Goal: Transaction & Acquisition: Purchase product/service

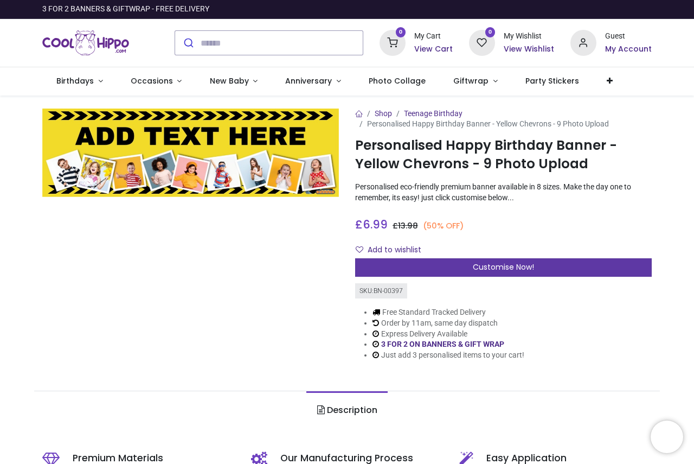
click at [470, 262] on div "Customise Now!" at bounding box center [503, 267] width 297 height 18
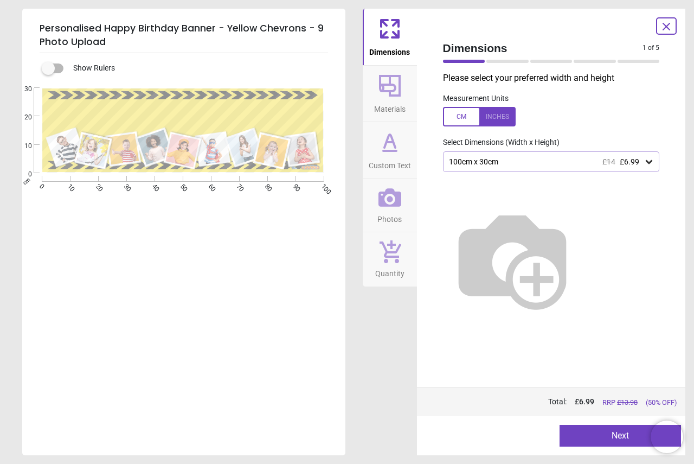
click at [201, 176] on div "E" at bounding box center [182, 320] width 321 height 464
click at [89, 87] on div ".cls-1 { filter: url(#drop-shadow-2); } .cls-1, .cls-2, .cls-3, .cls-4, .cls-5,…" at bounding box center [182, 225] width 321 height 283
click at [533, 165] on div "100cm x 30cm £14 £6.99" at bounding box center [546, 161] width 196 height 9
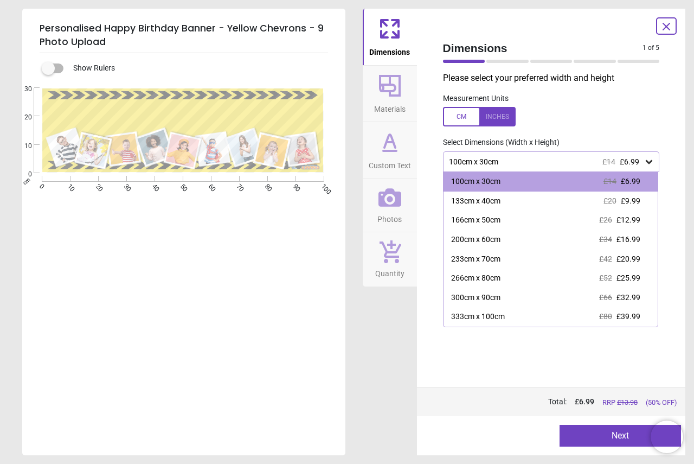
click at [298, 283] on div "E" at bounding box center [182, 320] width 321 height 464
click at [447, 334] on div "Please select your preferred width and height Measurement Units Select Dimensio…" at bounding box center [551, 229] width 234 height 315
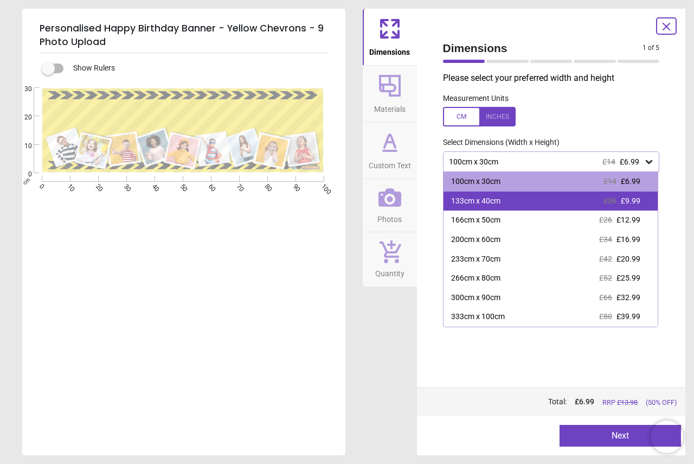
click at [492, 202] on div "133cm x 40cm" at bounding box center [475, 201] width 49 height 11
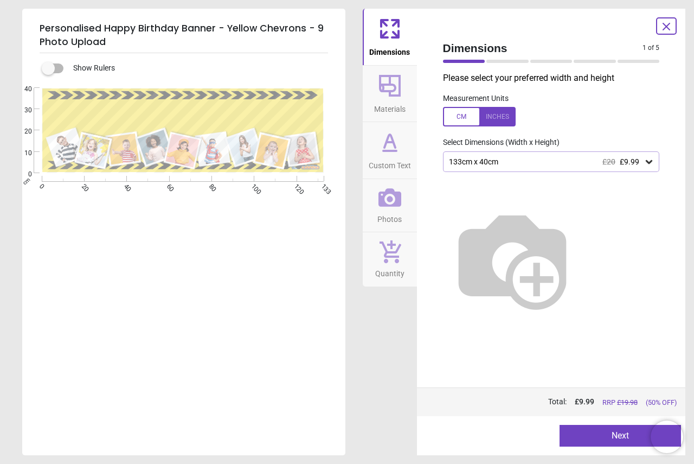
click at [495, 155] on div "133cm x 40cm £20 £9.99" at bounding box center [551, 161] width 217 height 21
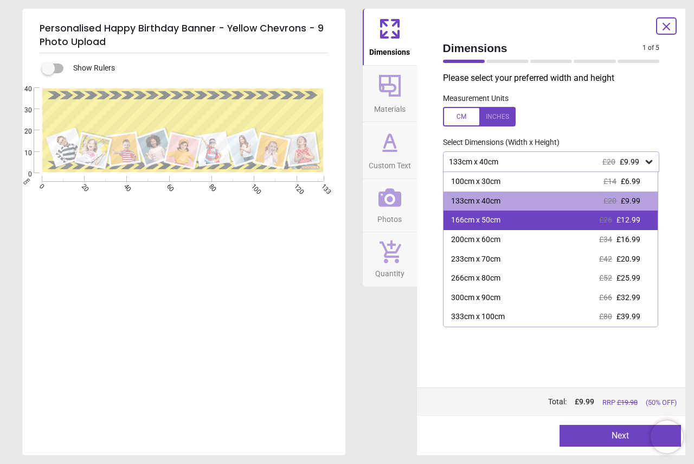
click at [497, 224] on div "166cm x 50cm" at bounding box center [475, 220] width 49 height 11
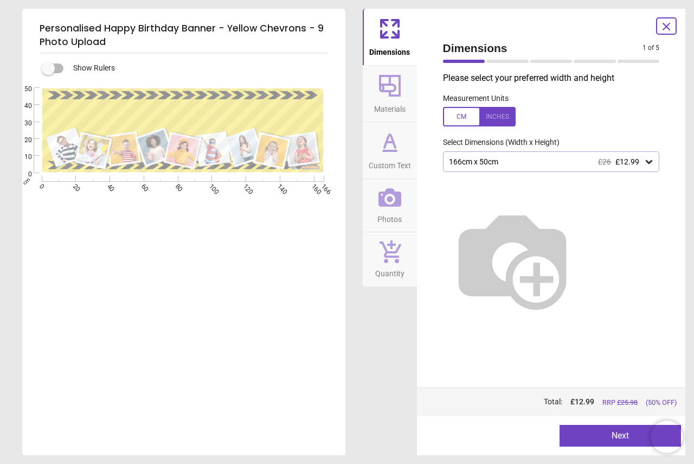
click at [537, 165] on div "166cm x 50cm £26 £12.99" at bounding box center [546, 161] width 196 height 9
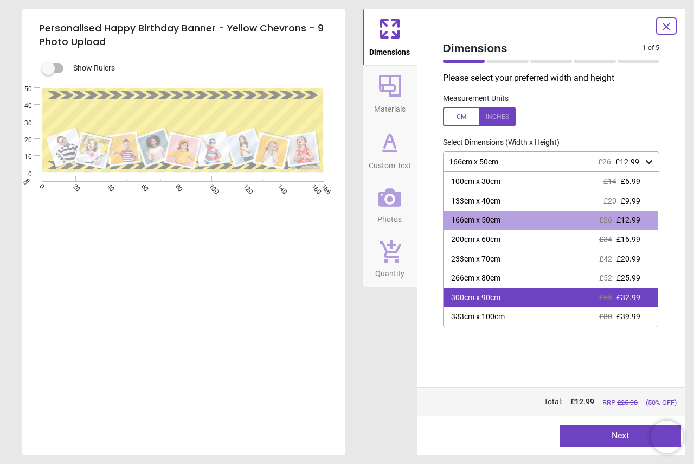
click at [512, 298] on div "300cm x 90cm £66 £32.99" at bounding box center [551, 298] width 215 height 20
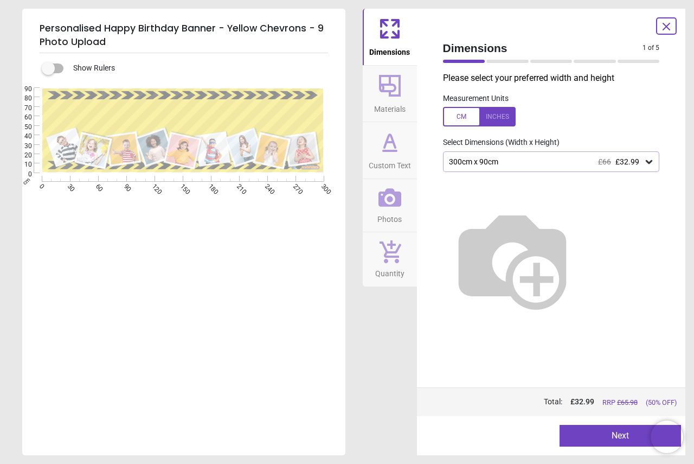
drag, startPoint x: 525, startPoint y: 255, endPoint x: 511, endPoint y: 274, distance: 24.0
click at [511, 274] on img at bounding box center [512, 258] width 139 height 139
click at [512, 240] on img at bounding box center [512, 258] width 139 height 139
click at [48, 68] on label at bounding box center [48, 68] width 0 height 0
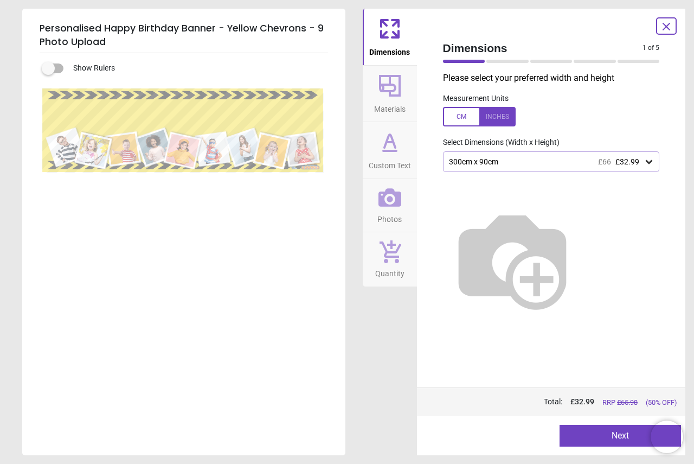
click at [48, 68] on label at bounding box center [48, 68] width 0 height 0
click at [390, 46] on span "Dimensions" at bounding box center [389, 50] width 41 height 16
click at [492, 116] on div at bounding box center [479, 117] width 73 height 20
click at [463, 118] on div at bounding box center [479, 117] width 73 height 20
click at [550, 160] on div "300cm x 90cm £66 £32.99" at bounding box center [546, 161] width 196 height 9
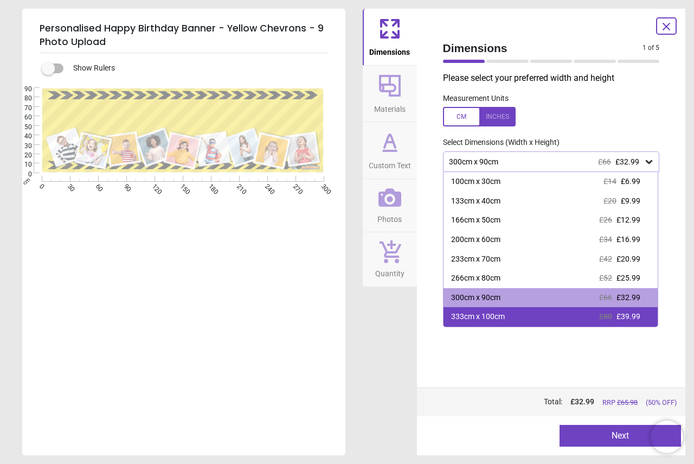
click at [504, 308] on div "333cm x 100cm £80 £39.99" at bounding box center [551, 317] width 215 height 20
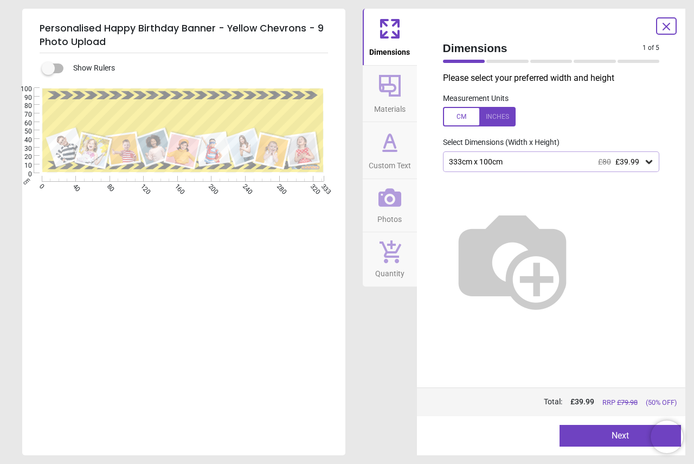
click at [522, 164] on div "333cm x 100cm £80 £39.99" at bounding box center [546, 161] width 196 height 9
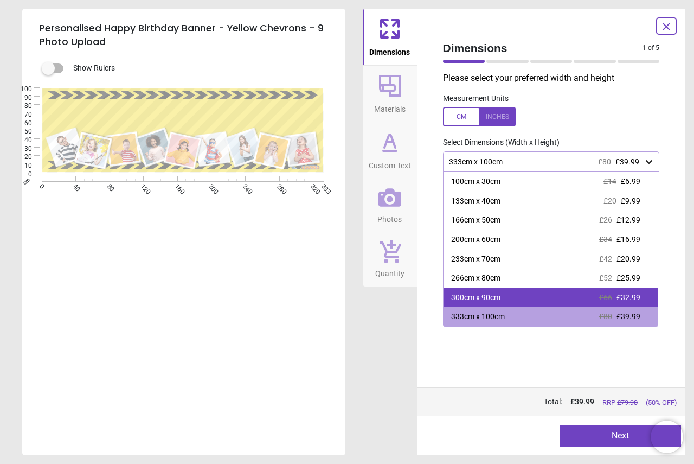
click at [525, 292] on div "300cm x 90cm £66 £32.99" at bounding box center [551, 298] width 215 height 20
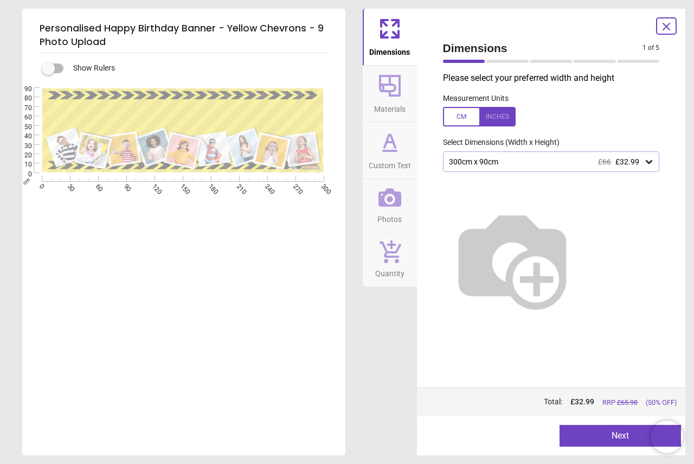
click at [387, 93] on icon at bounding box center [390, 86] width 26 height 26
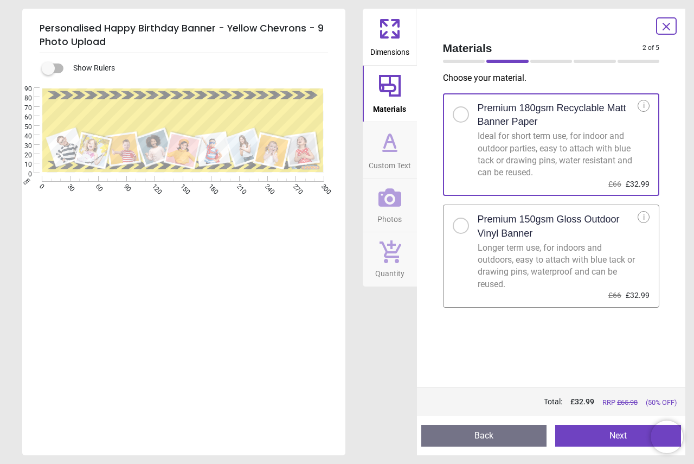
click at [462, 224] on div at bounding box center [461, 225] width 7 height 7
click at [384, 144] on icon at bounding box center [390, 142] width 26 height 26
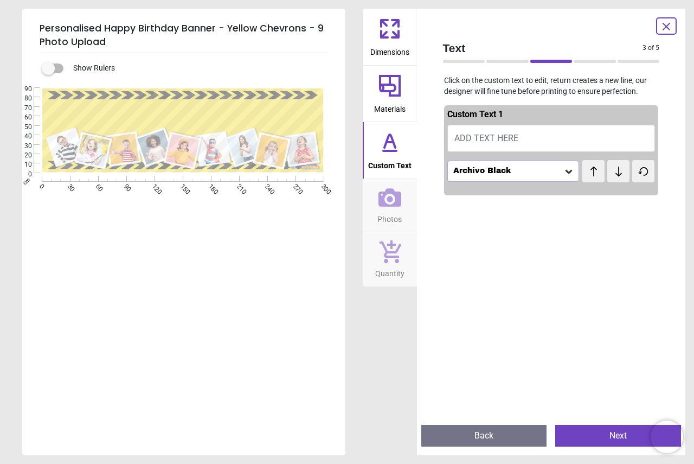
click at [472, 144] on button "ADD TEXT HERE" at bounding box center [551, 138] width 208 height 27
click at [474, 141] on span "ADD TEXT HERE" at bounding box center [486, 138] width 64 height 10
click at [391, 195] on icon at bounding box center [389, 197] width 23 height 23
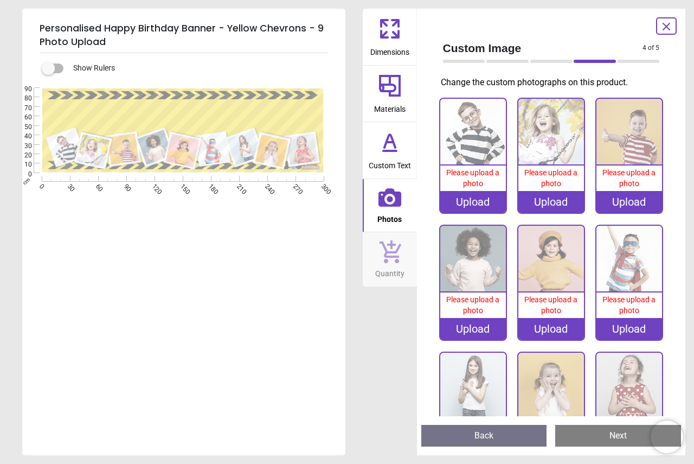
click at [387, 151] on icon at bounding box center [389, 151] width 13 height 0
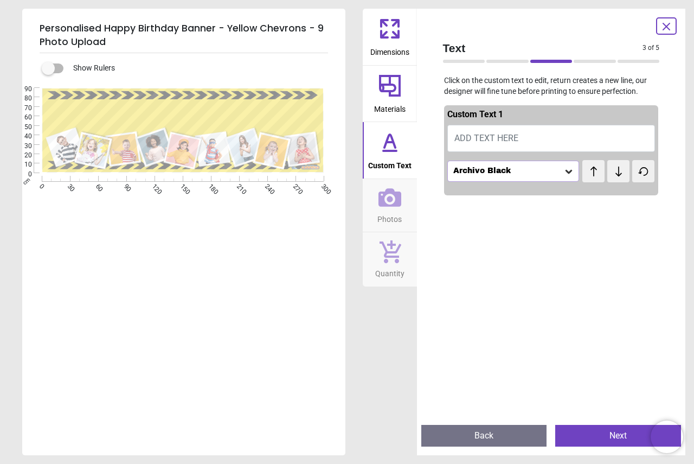
click at [387, 104] on span "Materials" at bounding box center [389, 107] width 31 height 16
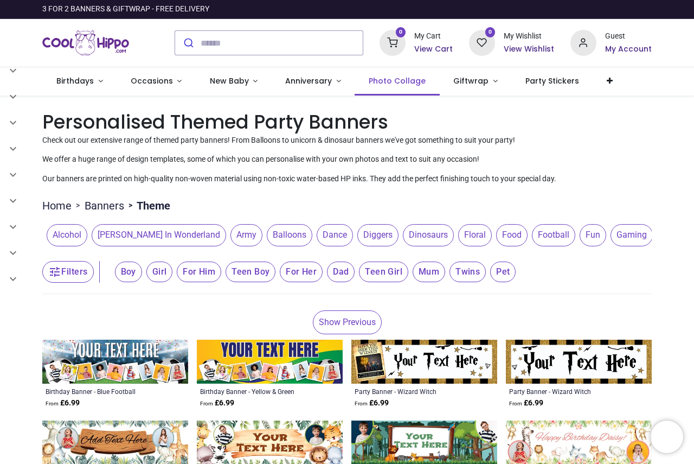
click at [390, 86] on link "Photo Collage" at bounding box center [397, 81] width 85 height 28
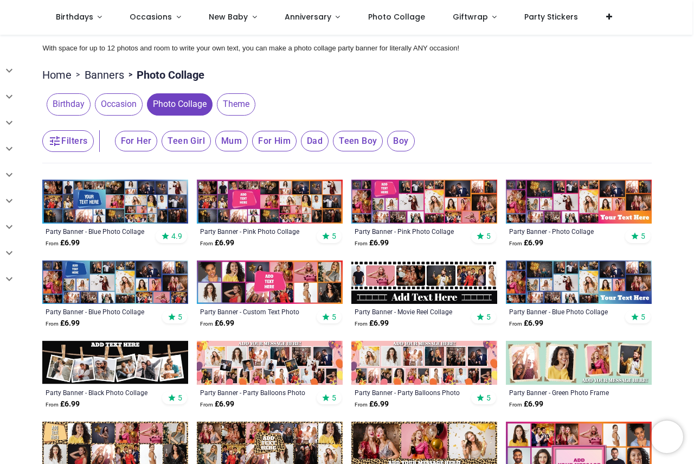
scroll to position [271, 0]
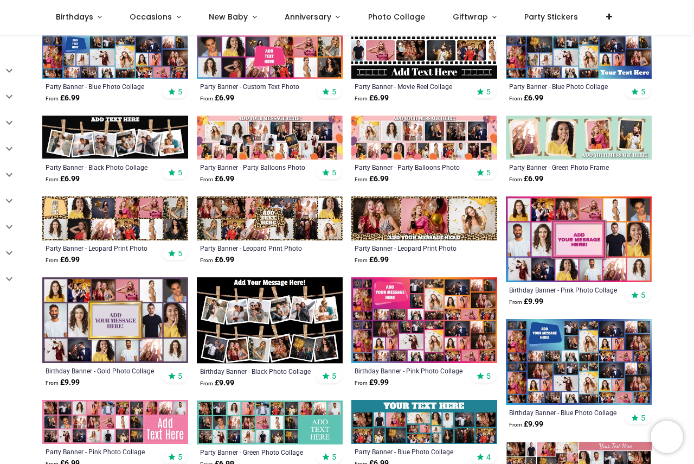
scroll to position [217, 0]
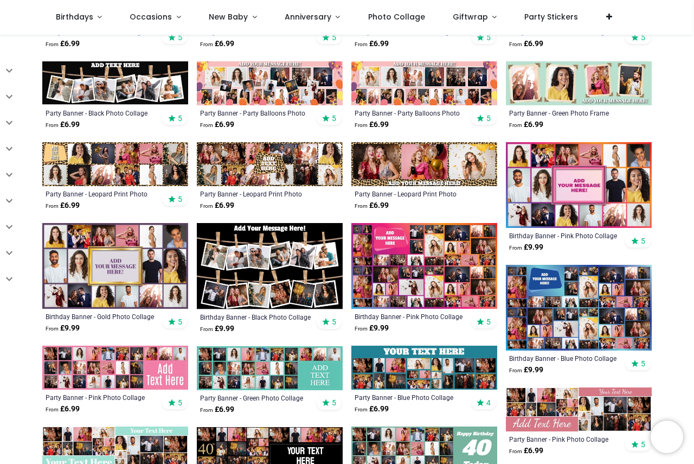
scroll to position [488, 0]
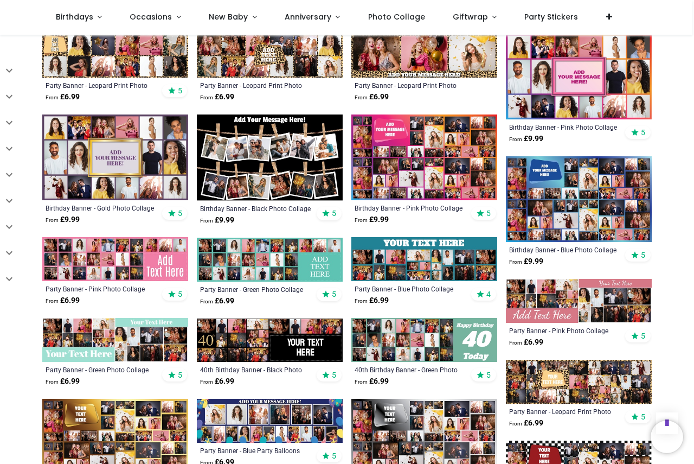
click at [384, 249] on img at bounding box center [424, 259] width 146 height 44
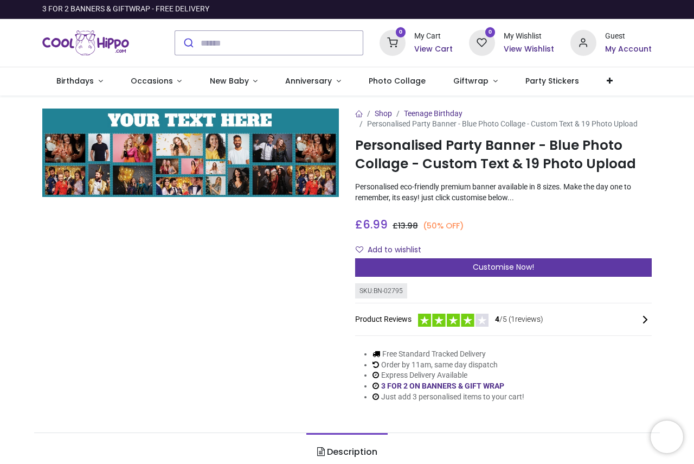
click at [510, 264] on span "Customise Now!" at bounding box center [503, 266] width 61 height 11
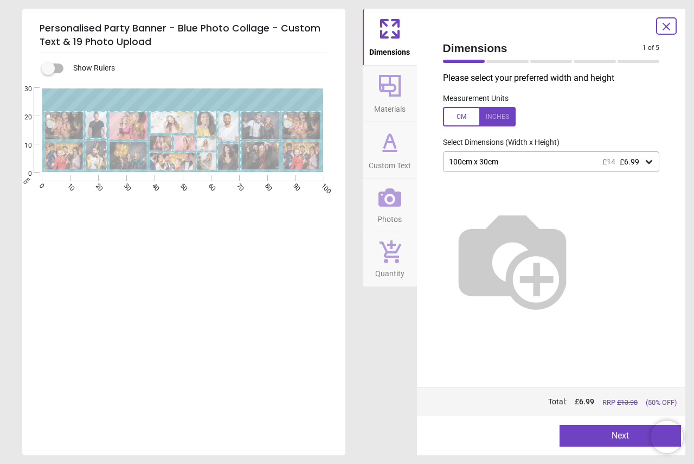
click at [526, 238] on img at bounding box center [512, 258] width 139 height 139
click at [528, 235] on img at bounding box center [512, 258] width 139 height 139
drag, startPoint x: 528, startPoint y: 235, endPoint x: 523, endPoint y: 314, distance: 78.7
click at [524, 312] on div "Please select your preferred width and height Measurement Units Select Dimensio…" at bounding box center [551, 229] width 234 height 315
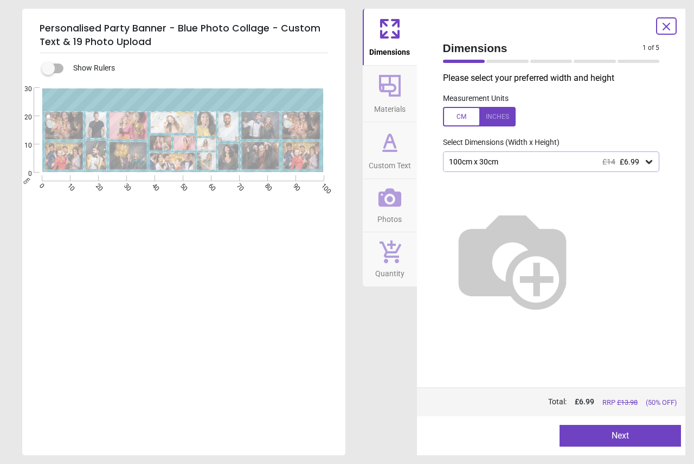
click at [511, 168] on div "100cm x 30cm £14 £6.99" at bounding box center [551, 161] width 217 height 21
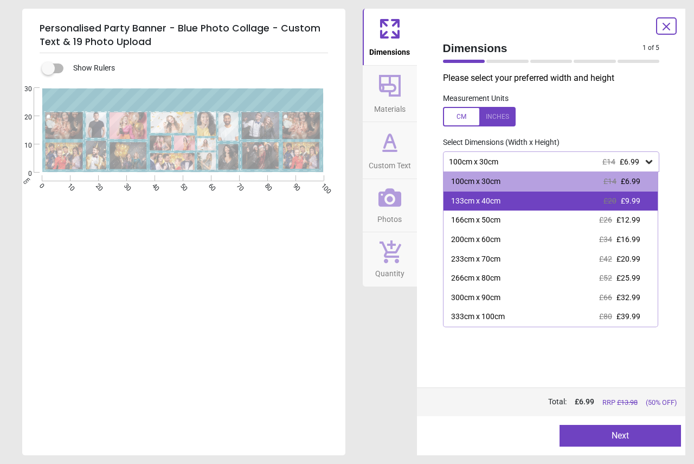
click at [504, 197] on div "133cm x 40cm £20 £9.99" at bounding box center [551, 201] width 215 height 20
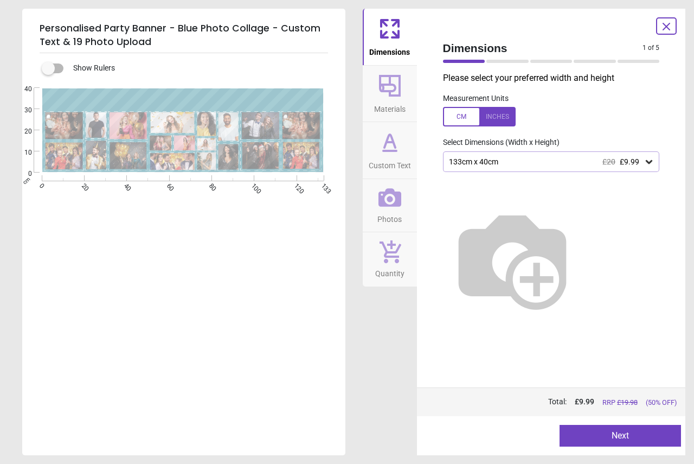
click at [601, 441] on button "Next" at bounding box center [620, 436] width 121 height 22
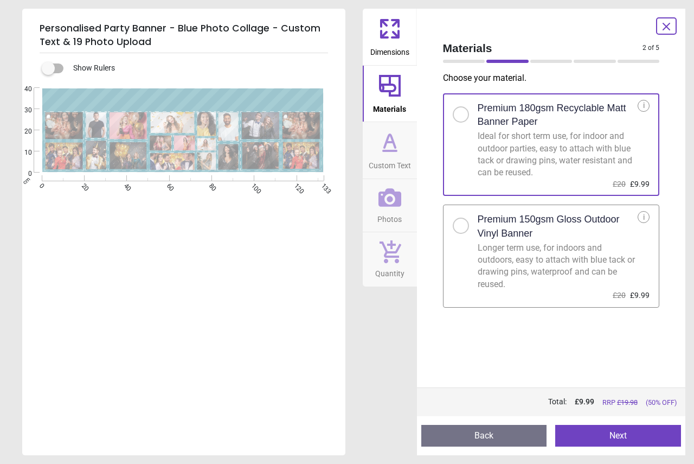
click at [397, 165] on span "Custom Text" at bounding box center [390, 163] width 42 height 16
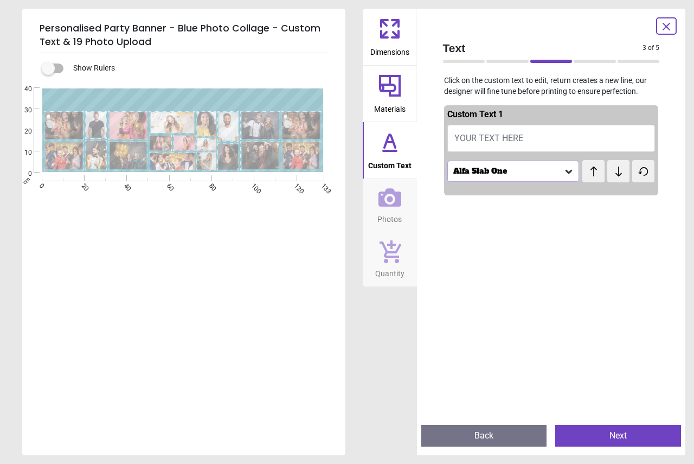
click at [482, 135] on span "YOUR TEXT HERE" at bounding box center [488, 138] width 69 height 10
click at [562, 144] on button "YOUR TEXT HERE" at bounding box center [551, 138] width 208 height 27
click at [473, 143] on span "YOUR TEXT HERE" at bounding box center [488, 138] width 69 height 10
click at [474, 134] on span "YOUR TEXT HERE" at bounding box center [488, 138] width 69 height 10
drag, startPoint x: 473, startPoint y: 138, endPoint x: 458, endPoint y: 134, distance: 15.1
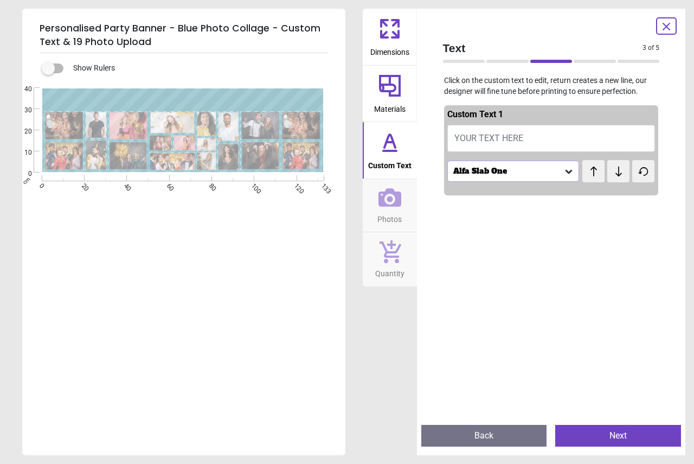
click at [458, 134] on span "YOUR TEXT HERE" at bounding box center [488, 138] width 69 height 10
paste textarea "**********"
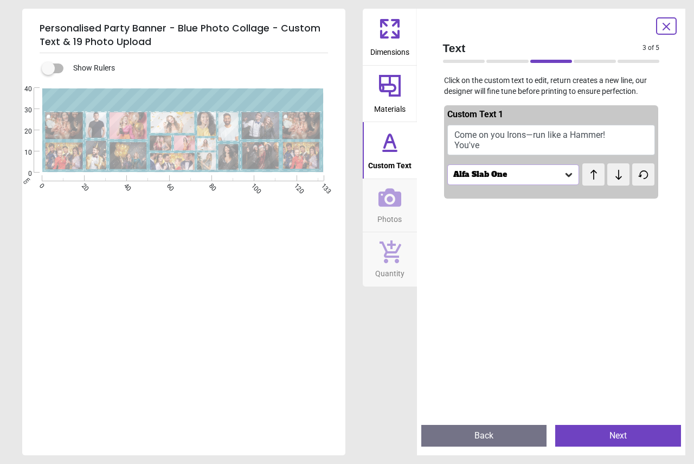
drag, startPoint x: 309, startPoint y: 99, endPoint x: 264, endPoint y: 102, distance: 45.7
click at [264, 102] on textarea "**********" at bounding box center [182, 100] width 271 height 31
click at [269, 100] on textarea "**********" at bounding box center [182, 100] width 271 height 31
click at [607, 171] on span "test" at bounding box center [604, 168] width 10 height 8
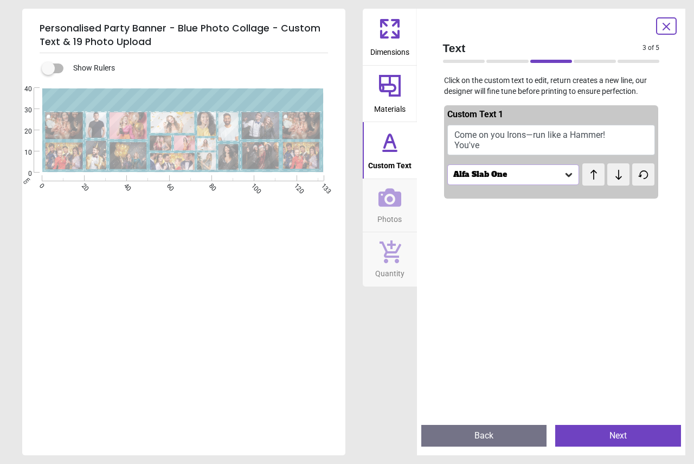
click at [614, 176] on icon at bounding box center [619, 174] width 16 height 11
click at [593, 176] on span "test" at bounding box center [601, 170] width 17 height 14
click at [215, 101] on textarea "**********" at bounding box center [182, 100] width 271 height 15
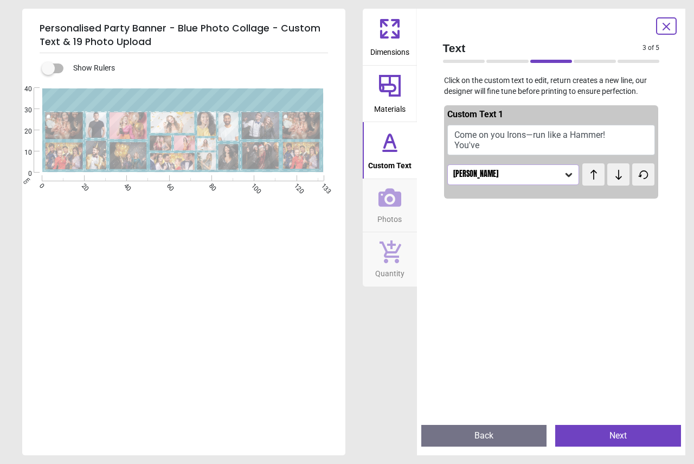
scroll to position [2, 0]
click at [251, 99] on textarea "**********" at bounding box center [182, 100] width 271 height 15
click at [110, 99] on textarea "**********" at bounding box center [182, 100] width 271 height 15
click at [226, 103] on textarea "**********" at bounding box center [182, 100] width 271 height 15
type textarea "**********"
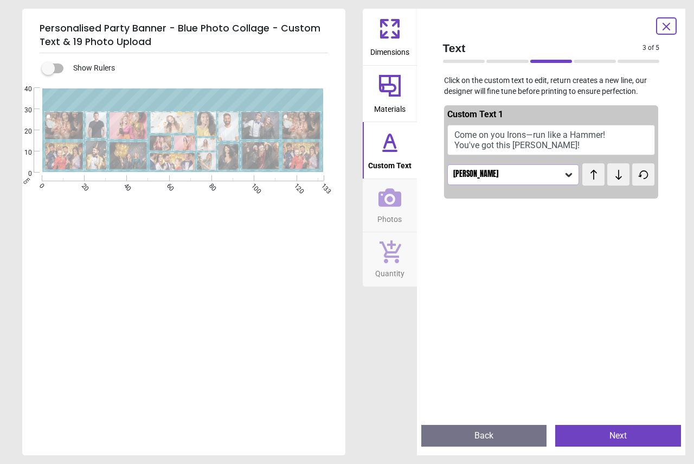
click at [167, 278] on div "**********" at bounding box center [182, 320] width 321 height 464
click at [259, 98] on textarea "**********" at bounding box center [182, 100] width 271 height 15
drag, startPoint x: 227, startPoint y: 105, endPoint x: 61, endPoint y: 73, distance: 169.5
click at [61, 73] on div "**********" at bounding box center [183, 254] width 323 height 402
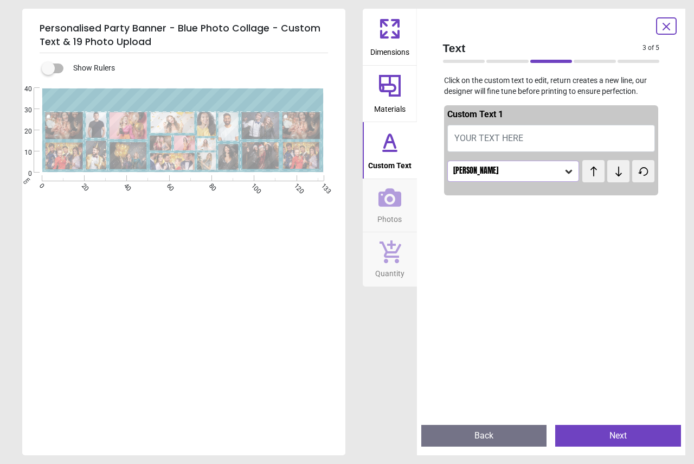
paste textarea "**********"
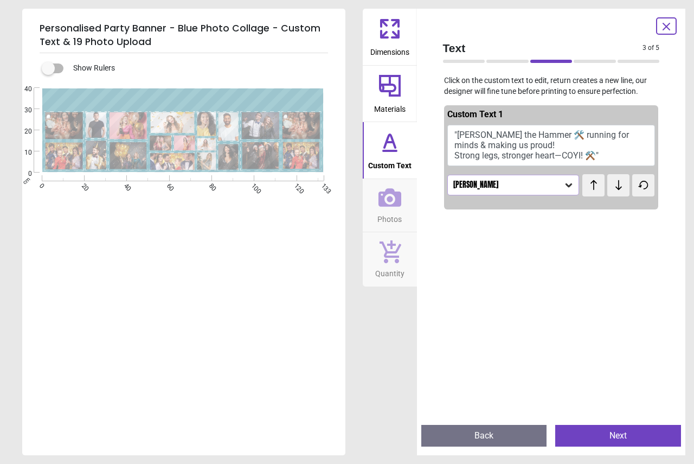
click at [88, 93] on textarea "**********" at bounding box center [182, 100] width 271 height 16
click at [258, 102] on textarea "**********" at bounding box center [182, 100] width 271 height 16
type textarea "**********"
click at [246, 238] on div "**********" at bounding box center [182, 320] width 321 height 464
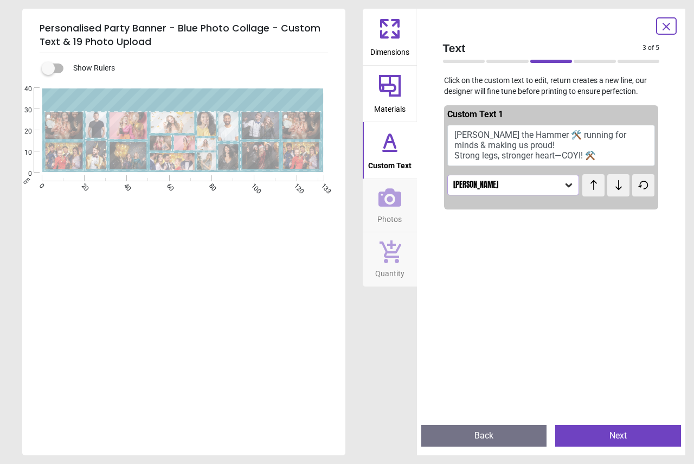
click at [390, 198] on icon at bounding box center [389, 197] width 23 height 18
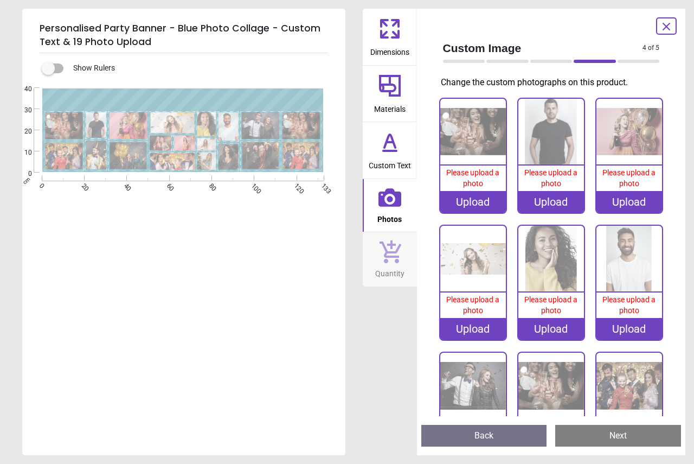
click at [473, 151] on img at bounding box center [473, 132] width 66 height 66
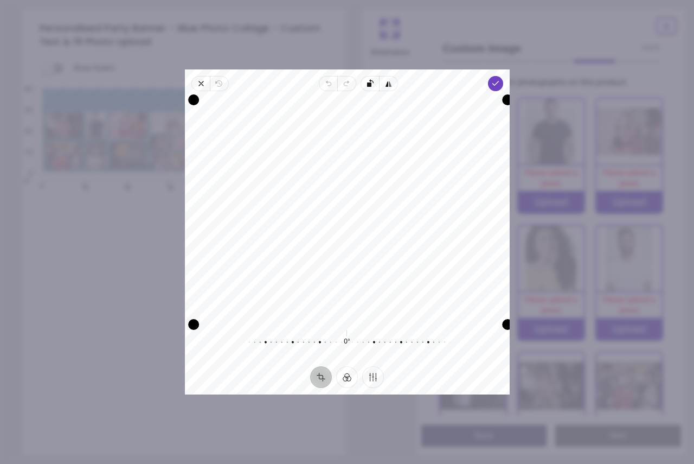
drag, startPoint x: 499, startPoint y: 320, endPoint x: 490, endPoint y: 487, distance: 166.8
click at [490, 463] on html "Login • Register Birthdays Milestone Birthday 1510 products 208 122 224" at bounding box center [347, 232] width 694 height 464
drag, startPoint x: 381, startPoint y: 235, endPoint x: 380, endPoint y: 220, distance: 15.8
click at [380, 220] on div "Recenter" at bounding box center [347, 209] width 307 height 219
click at [493, 85] on icon "button" at bounding box center [495, 83] width 9 height 9
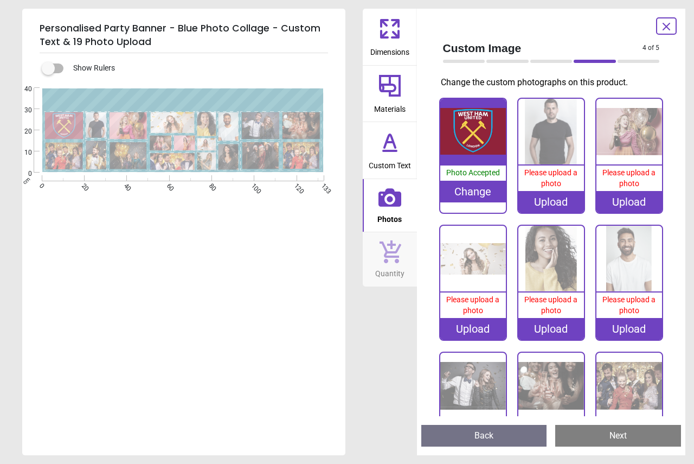
click at [301, 159] on image at bounding box center [302, 155] width 38 height 27
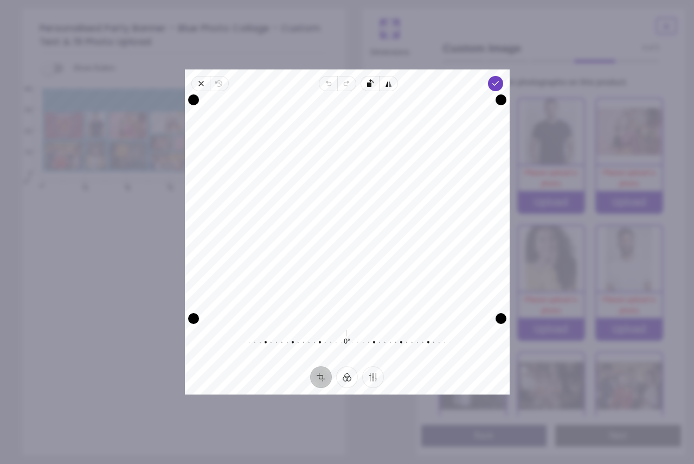
drag, startPoint x: 375, startPoint y: 224, endPoint x: 376, endPoint y: 211, distance: 13.6
click at [376, 211] on div "Recenter" at bounding box center [347, 209] width 307 height 219
click at [489, 85] on span "Done" at bounding box center [494, 83] width 15 height 15
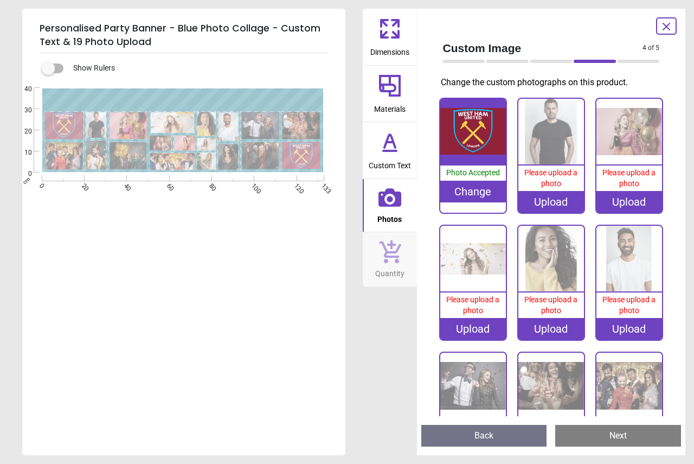
click at [294, 122] on image at bounding box center [302, 125] width 38 height 27
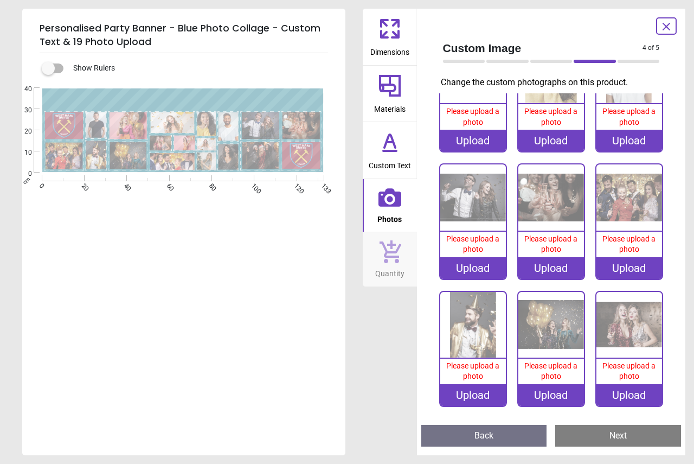
scroll to position [256, 0]
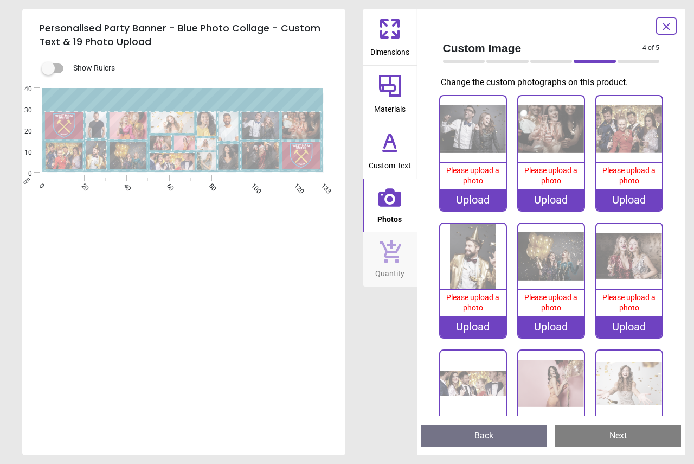
click at [125, 123] on image at bounding box center [128, 125] width 38 height 27
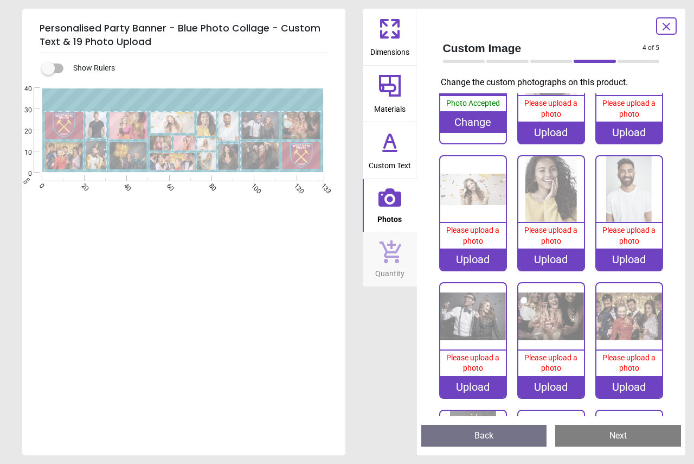
scroll to position [5, 0]
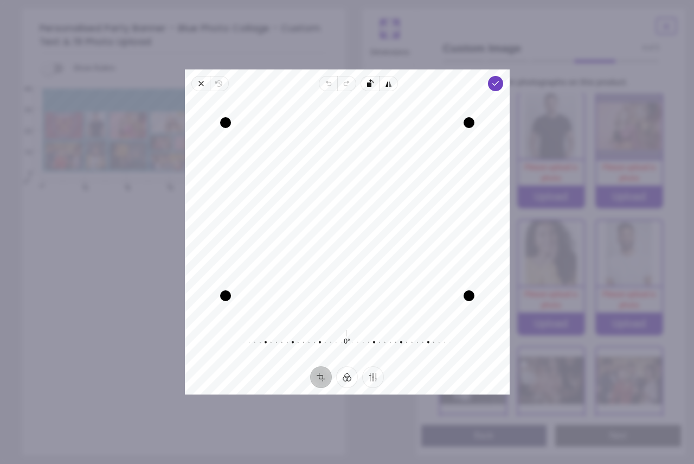
drag, startPoint x: 369, startPoint y: 269, endPoint x: 370, endPoint y: 263, distance: 6.5
click at [370, 263] on div "Recenter" at bounding box center [347, 209] width 307 height 219
click at [496, 83] on polyline "button" at bounding box center [495, 83] width 6 height 4
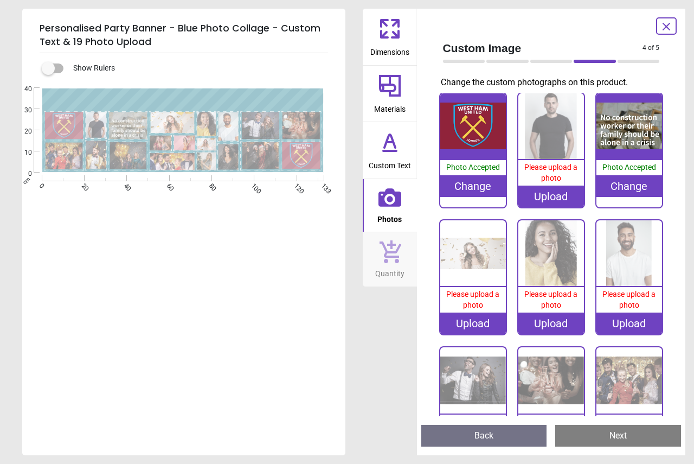
click at [262, 127] on image at bounding box center [260, 125] width 38 height 27
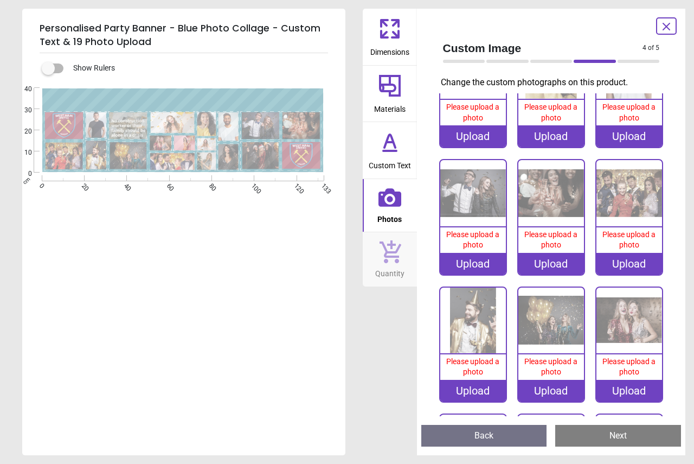
scroll to position [256, 0]
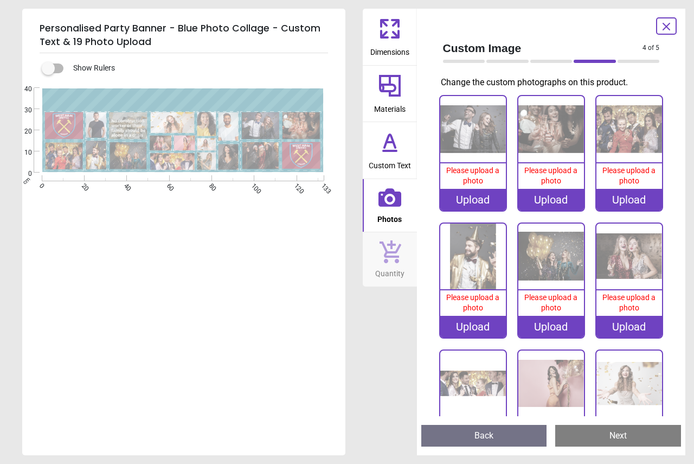
click at [206, 156] on image at bounding box center [206, 160] width 19 height 17
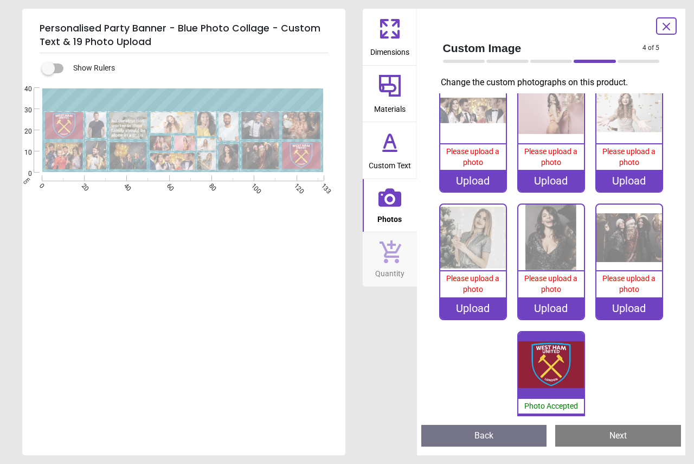
scroll to position [549, 0]
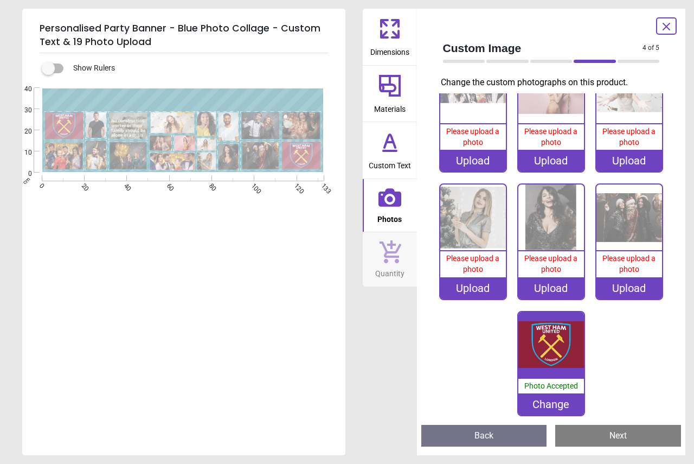
click at [176, 162] on image at bounding box center [172, 161] width 44 height 17
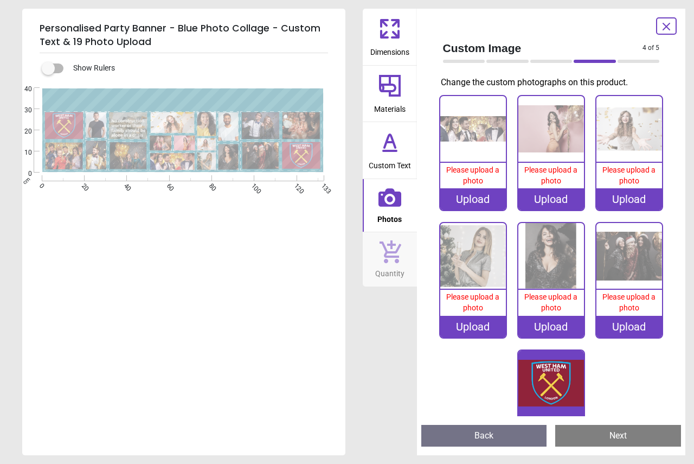
scroll to position [508, 0]
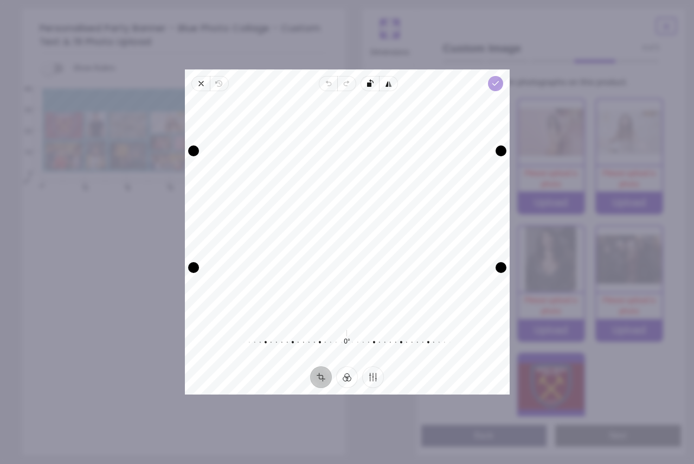
click at [495, 87] on icon "button" at bounding box center [495, 83] width 9 height 9
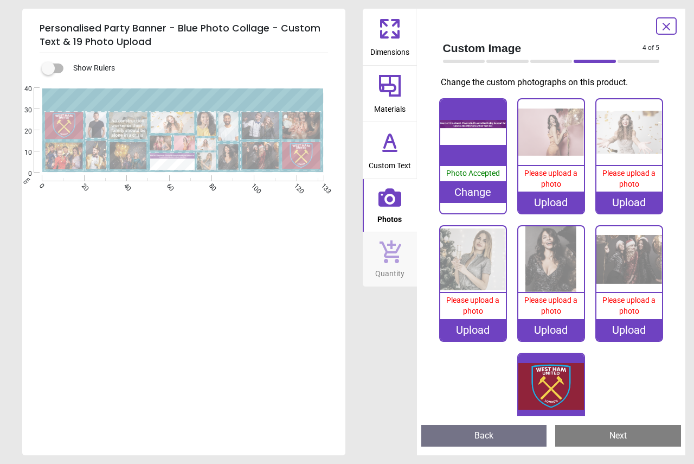
click at [173, 161] on image at bounding box center [172, 161] width 44 height 17
drag, startPoint x: 173, startPoint y: 161, endPoint x: 299, endPoint y: 162, distance: 126.3
click at [299, 162] on icon "Created with Snap" at bounding box center [183, 130] width 283 height 85
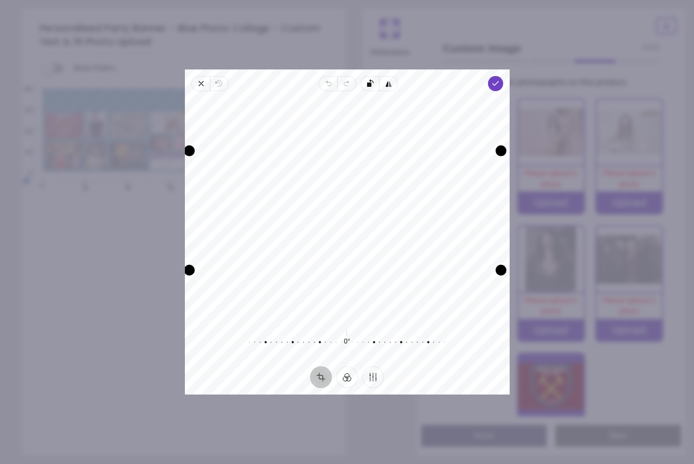
drag, startPoint x: 197, startPoint y: 268, endPoint x: 151, endPoint y: 213, distance: 71.7
click at [355, 240] on div "**********" at bounding box center [503, 279] width 297 height 78
drag, startPoint x: 343, startPoint y: 269, endPoint x: 353, endPoint y: 352, distance: 83.6
click at [353, 352] on div "Recenter 0° Reset" at bounding box center [347, 228] width 325 height 275
drag, startPoint x: 351, startPoint y: 172, endPoint x: 350, endPoint y: 318, distance: 146.4
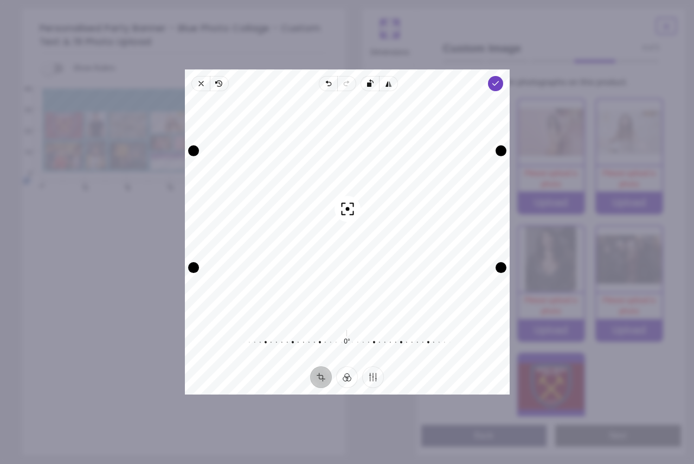
click at [350, 316] on div "Recenter" at bounding box center [347, 209] width 307 height 219
click at [371, 378] on button "Finetune" at bounding box center [373, 377] width 22 height 22
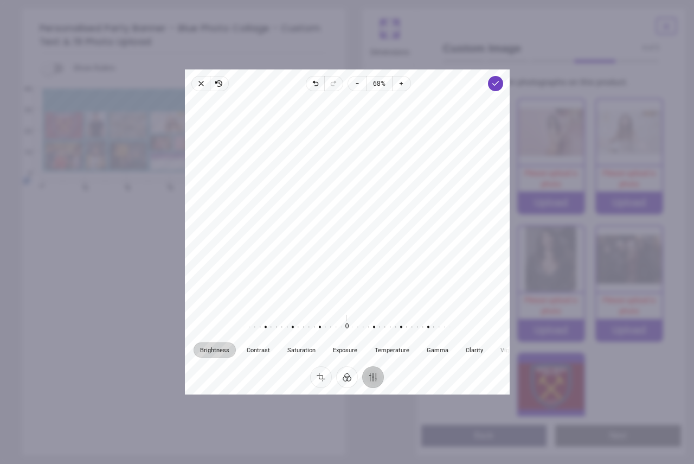
drag, startPoint x: 327, startPoint y: 162, endPoint x: 329, endPoint y: 230, distance: 67.8
click at [329, 230] on div at bounding box center [347, 201] width 325 height 212
click at [330, 376] on button "Crop" at bounding box center [321, 377] width 22 height 22
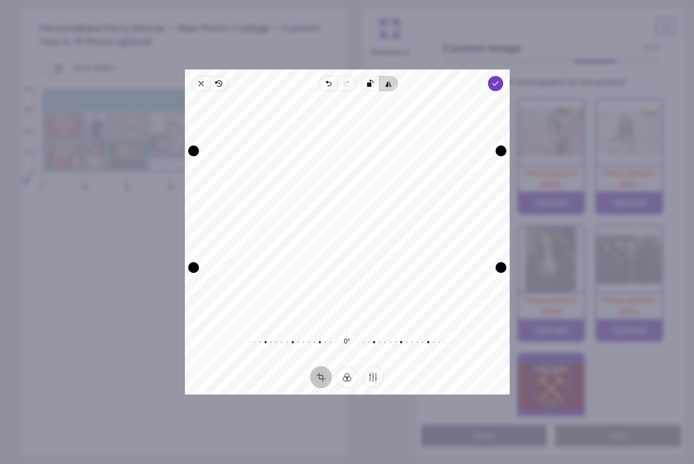
click at [387, 84] on icon "button" at bounding box center [387, 83] width 3 height 5
click at [373, 164] on div "Recenter" at bounding box center [347, 209] width 307 height 219
drag, startPoint x: 373, startPoint y: 164, endPoint x: 367, endPoint y: 222, distance: 57.8
click at [367, 222] on div "Recenter" at bounding box center [347, 209] width 307 height 219
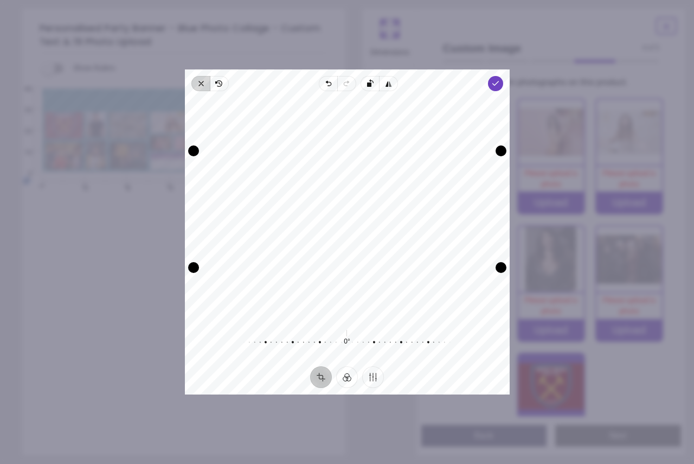
click at [204, 85] on icon "button" at bounding box center [201, 83] width 9 height 9
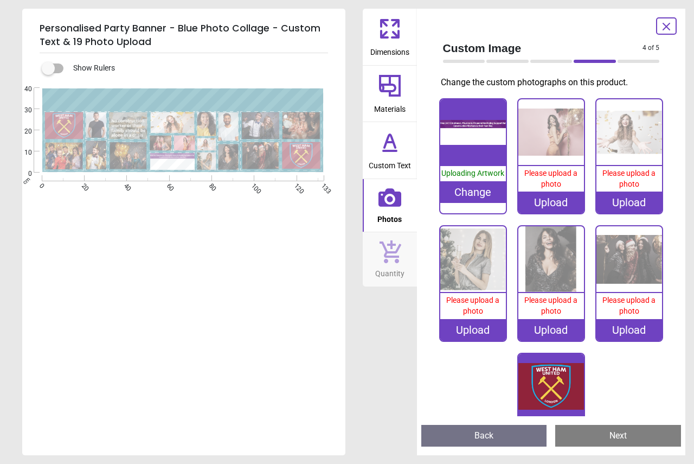
click at [185, 155] on image at bounding box center [172, 161] width 44 height 17
click at [170, 163] on image at bounding box center [172, 161] width 44 height 17
click at [468, 182] on div "Change" at bounding box center [473, 192] width 66 height 22
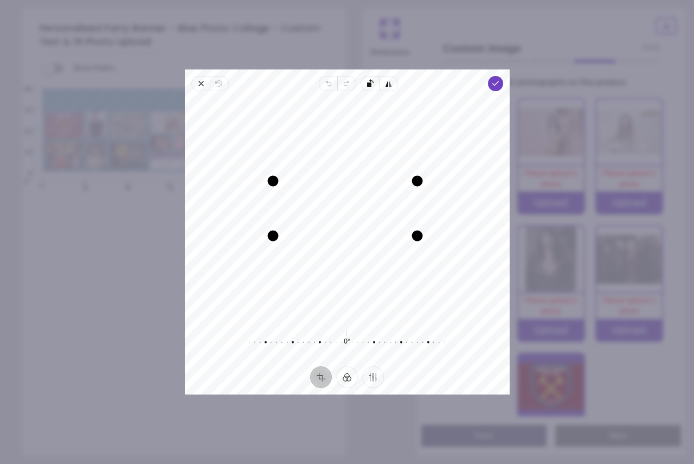
drag, startPoint x: 421, startPoint y: 238, endPoint x: 391, endPoint y: 281, distance: 52.5
click at [391, 281] on div "Recenter" at bounding box center [347, 209] width 307 height 219
click at [203, 81] on icon "button" at bounding box center [201, 83] width 9 height 9
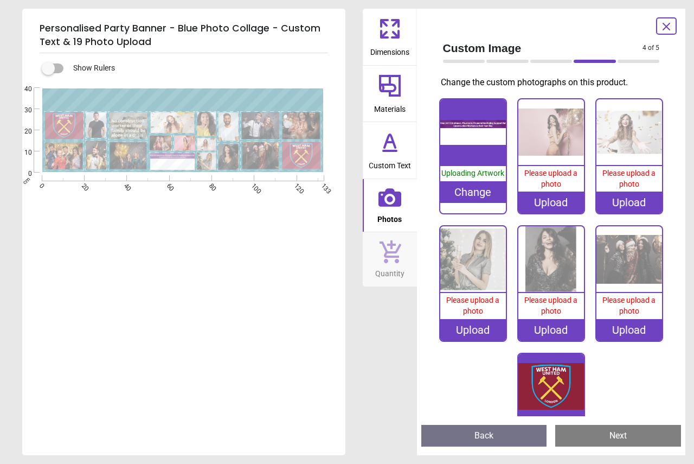
click at [467, 184] on div "Change" at bounding box center [473, 192] width 66 height 22
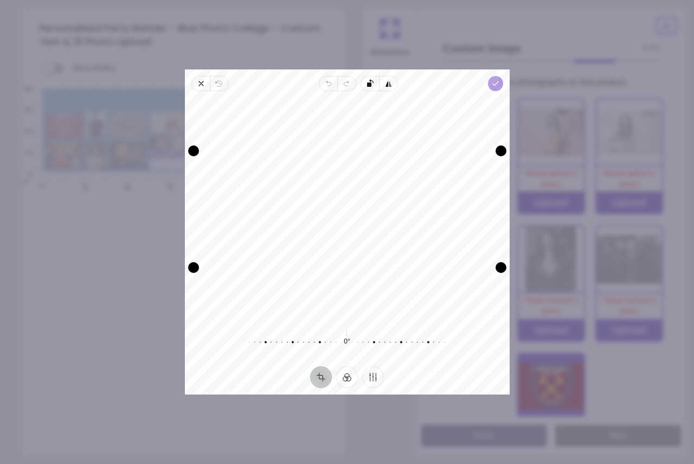
click at [497, 84] on icon "button" at bounding box center [495, 83] width 9 height 9
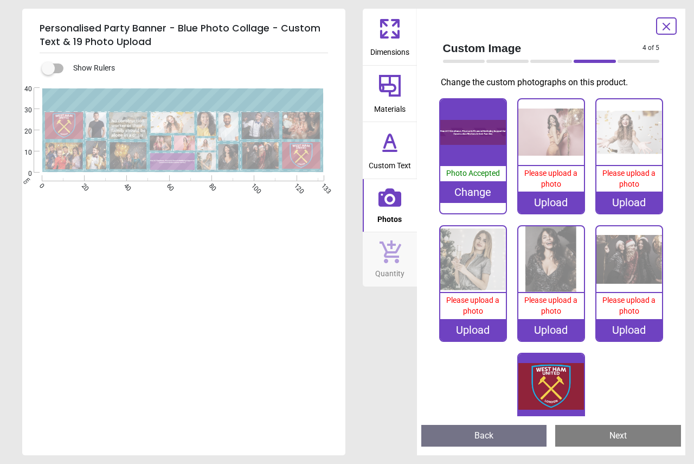
click at [175, 120] on image at bounding box center [172, 122] width 44 height 21
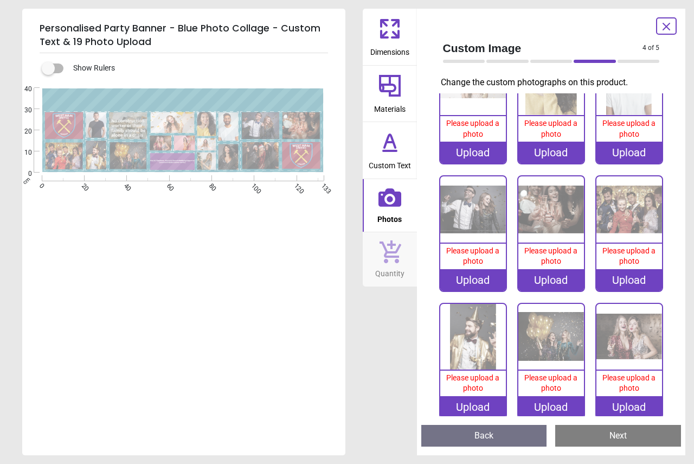
scroll to position [131, 0]
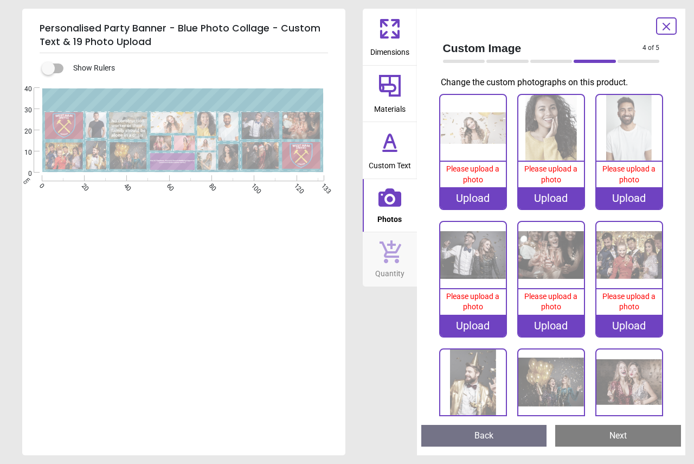
click at [258, 125] on image at bounding box center [260, 125] width 38 height 27
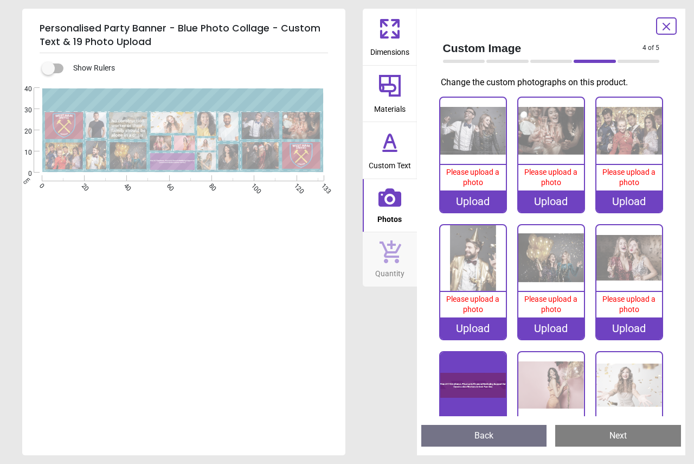
scroll to position [256, 0]
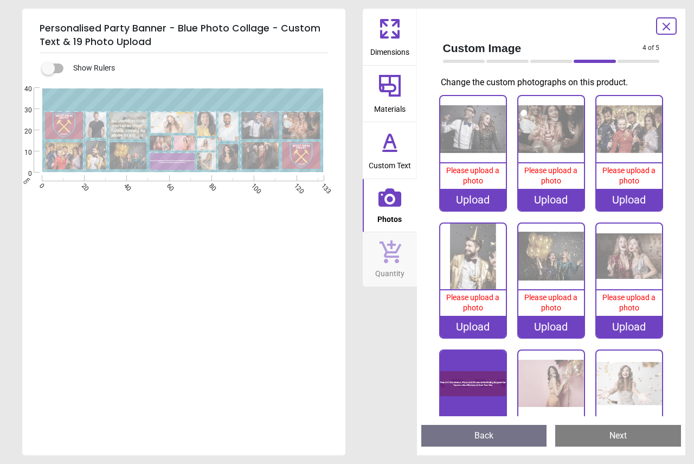
click at [210, 164] on image at bounding box center [206, 160] width 19 height 17
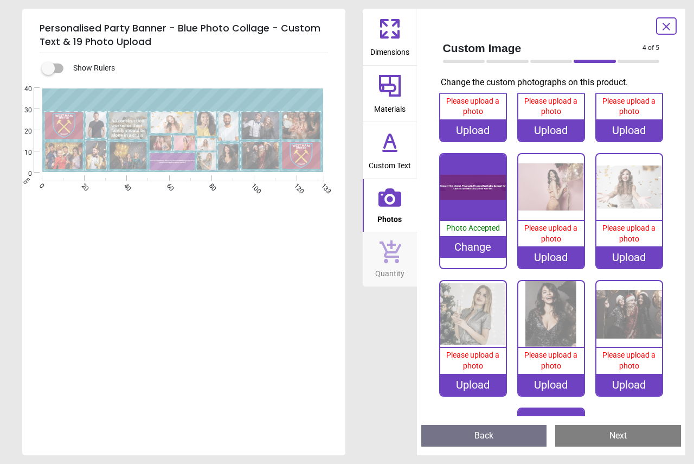
scroll to position [549, 0]
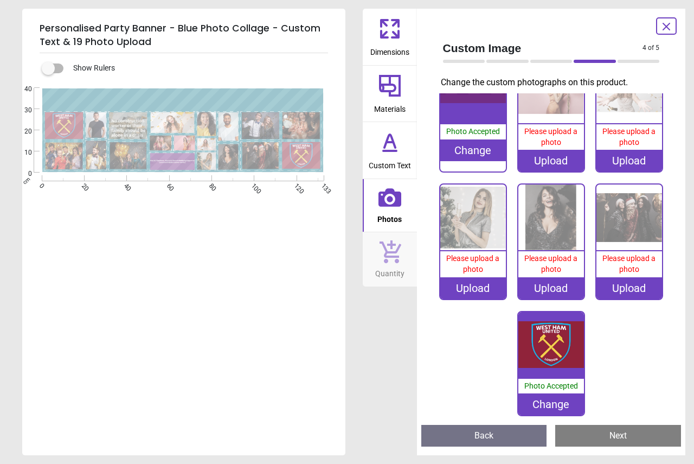
click at [209, 160] on image at bounding box center [206, 160] width 19 height 17
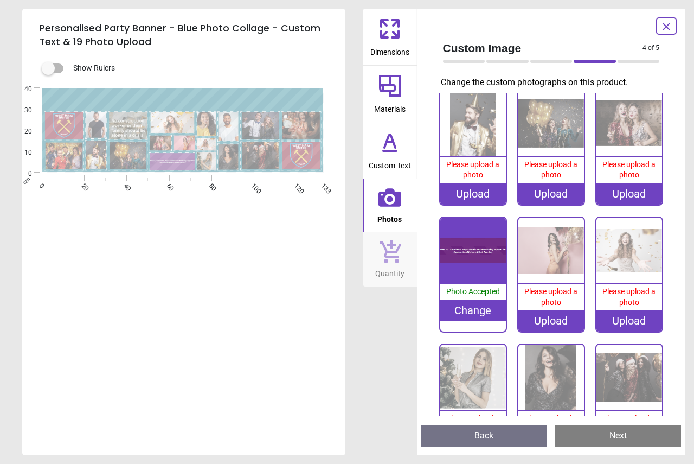
scroll to position [387, 0]
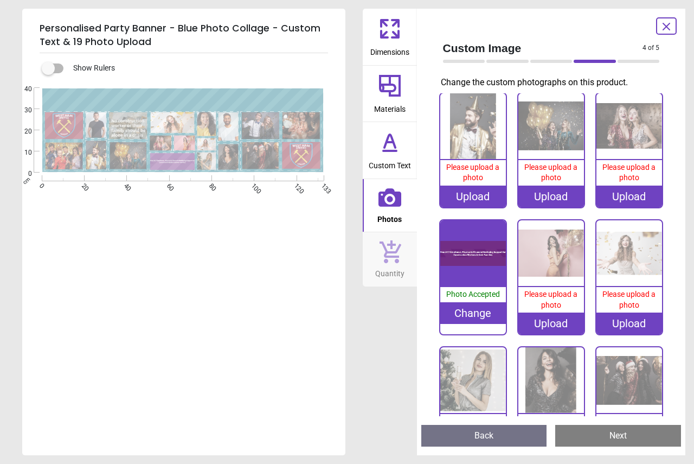
click at [210, 159] on image at bounding box center [206, 160] width 19 height 17
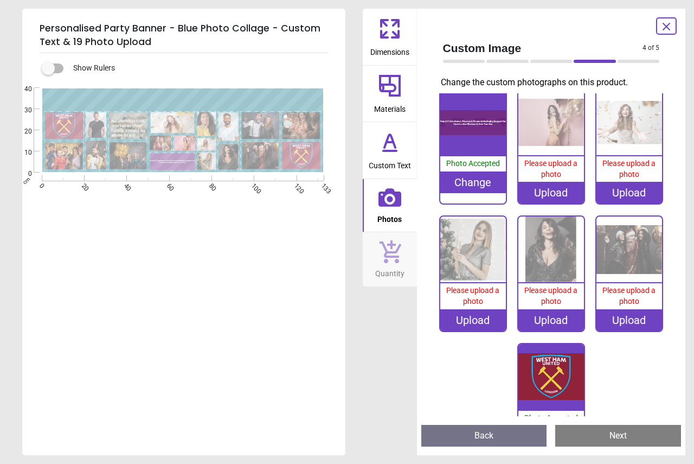
scroll to position [549, 0]
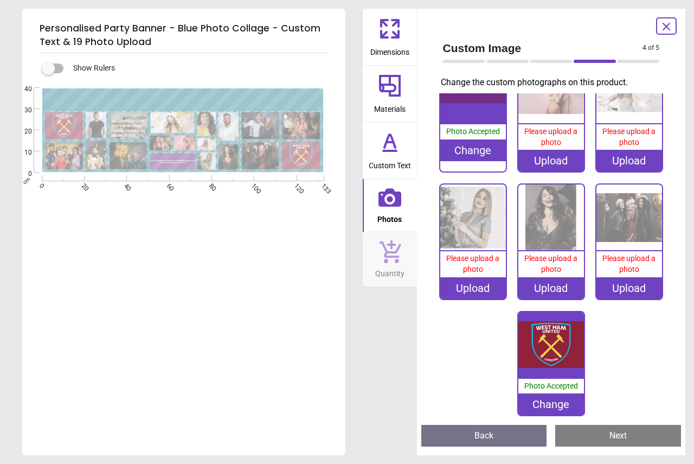
click at [206, 161] on image at bounding box center [206, 160] width 19 height 17
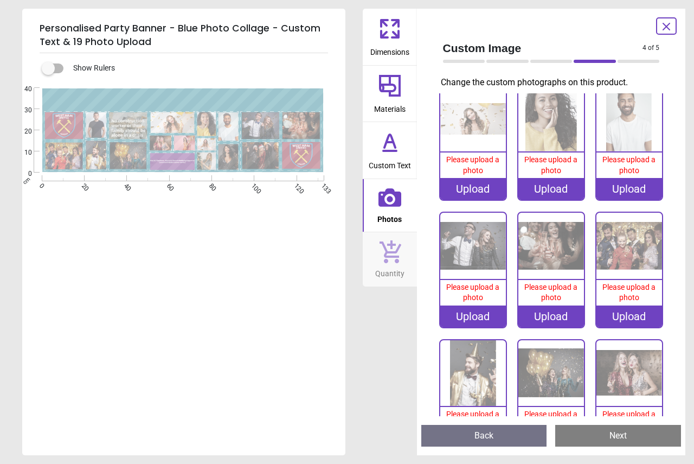
scroll to position [115, 0]
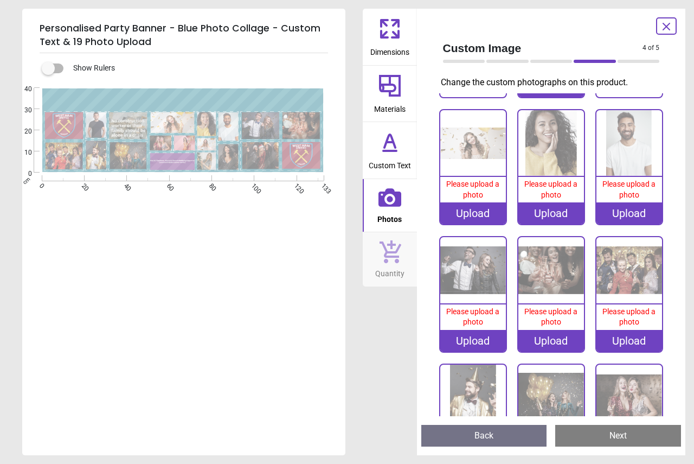
click at [205, 165] on image at bounding box center [206, 160] width 19 height 17
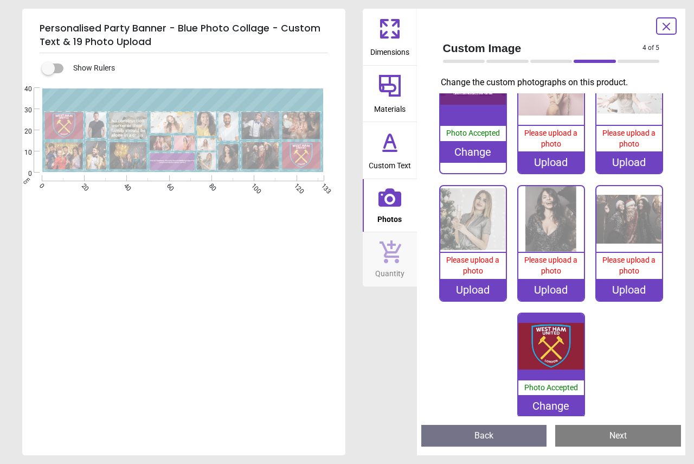
scroll to position [549, 0]
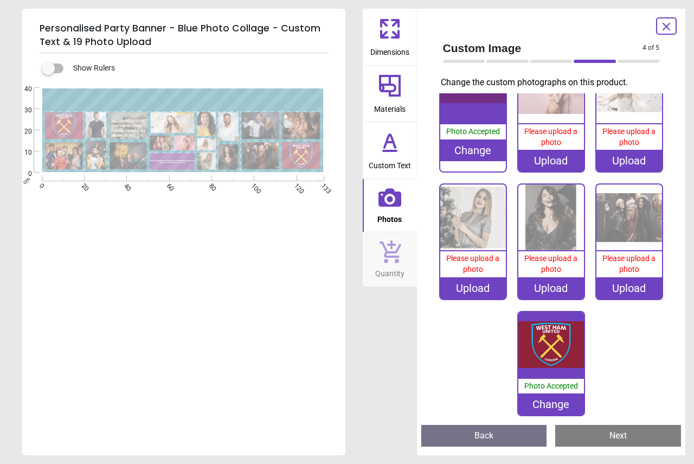
click at [468, 254] on span "Please upload a photo" at bounding box center [472, 264] width 53 height 20
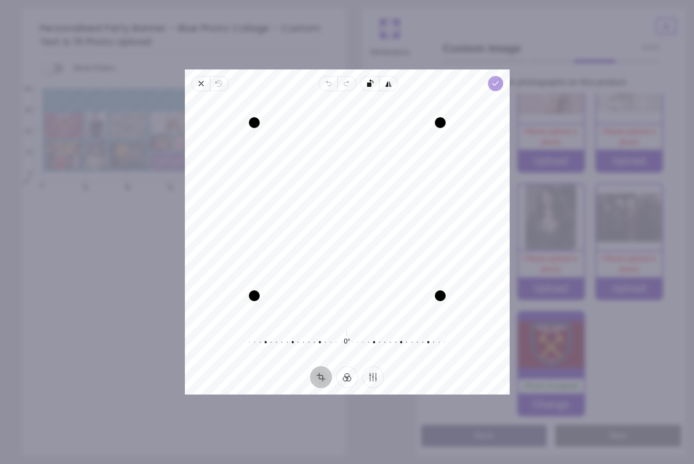
click at [496, 84] on polyline "button" at bounding box center [495, 83] width 6 height 4
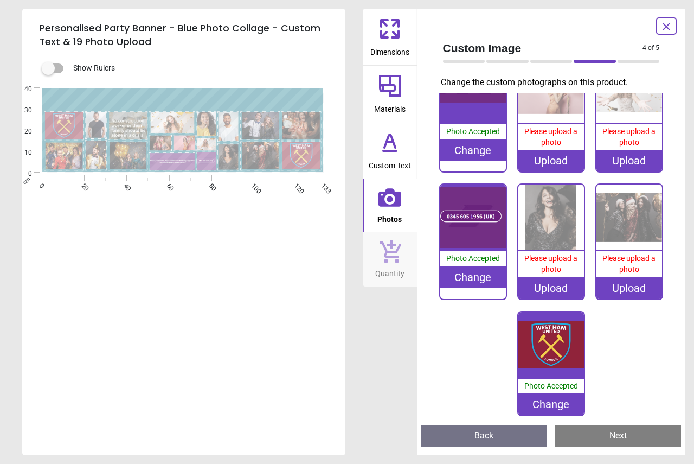
click at [172, 126] on image at bounding box center [172, 122] width 44 height 21
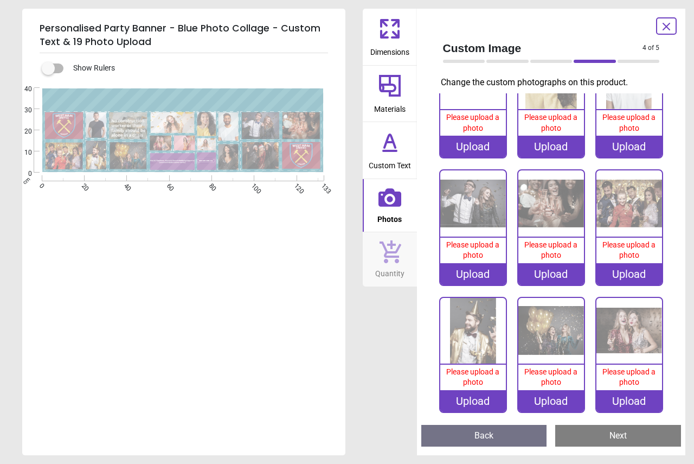
scroll to position [131, 0]
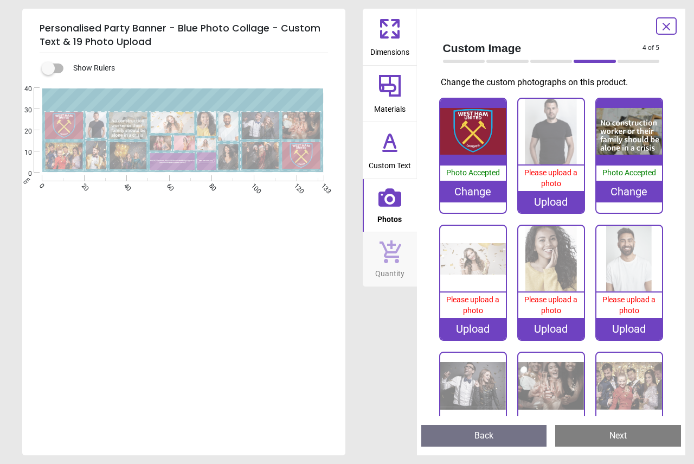
scroll to position [131, 0]
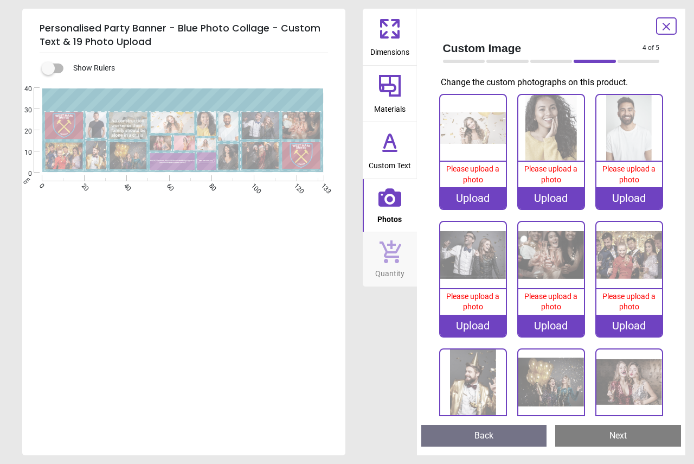
click at [285, 121] on image at bounding box center [302, 125] width 38 height 27
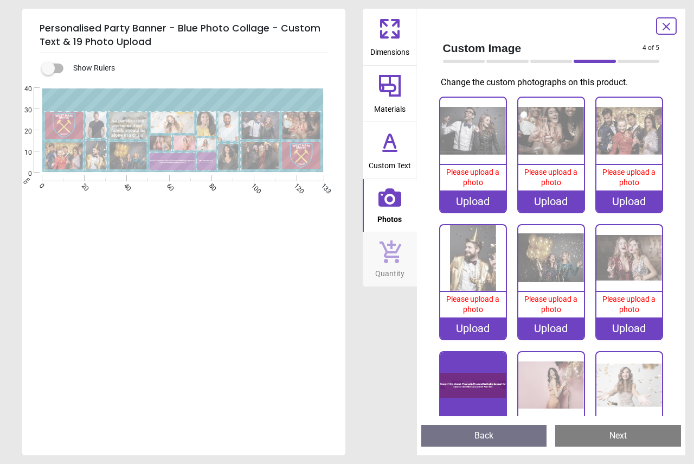
scroll to position [256, 0]
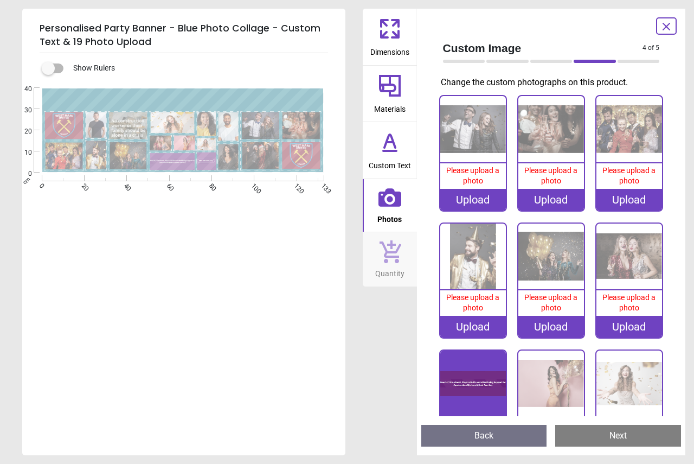
click at [296, 126] on image at bounding box center [302, 125] width 38 height 27
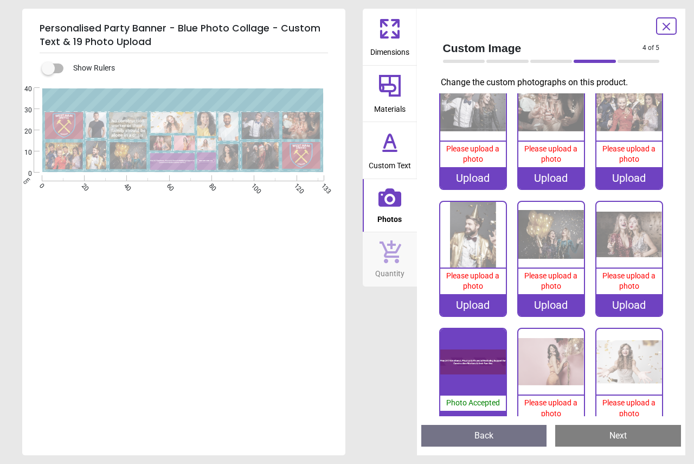
scroll to position [170, 0]
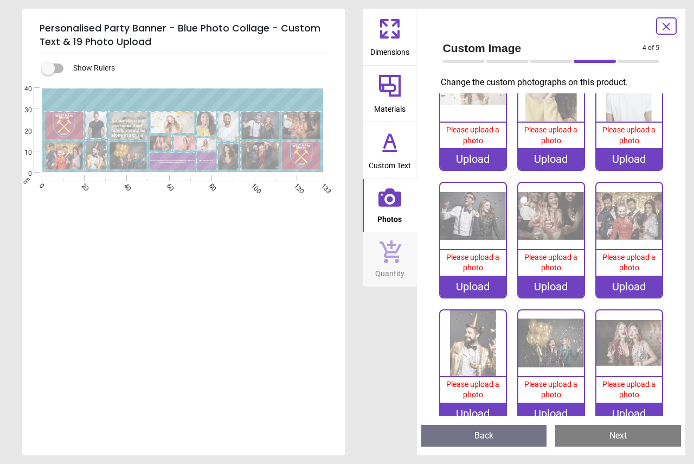
click at [549, 235] on img at bounding box center [551, 216] width 66 height 66
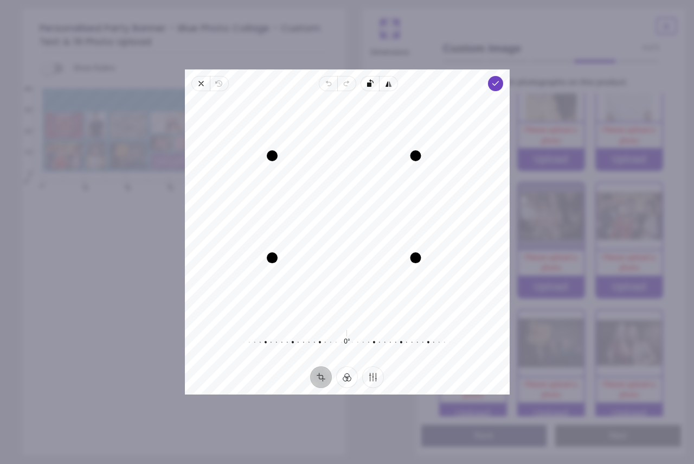
drag, startPoint x: 423, startPoint y: 258, endPoint x: 378, endPoint y: 293, distance: 57.3
click at [378, 293] on div "Recenter" at bounding box center [347, 209] width 307 height 219
click at [200, 83] on icon "button" at bounding box center [201, 83] width 9 height 9
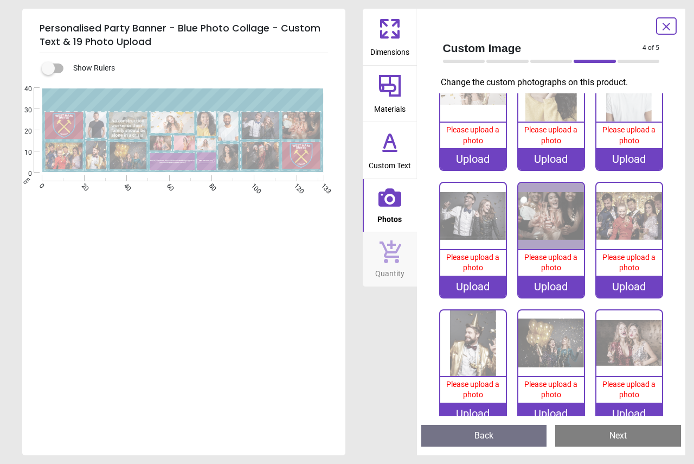
click at [68, 163] on image at bounding box center [63, 156] width 38 height 27
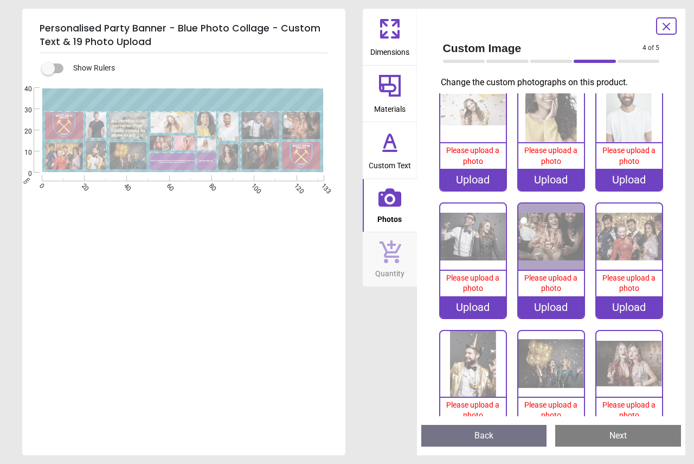
scroll to position [148, 0]
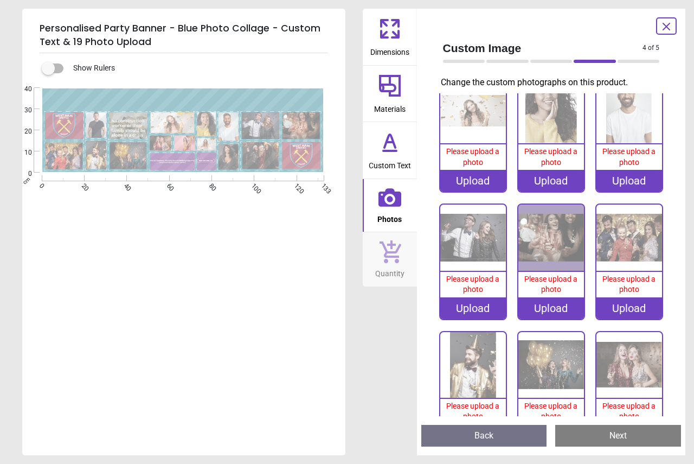
click at [630, 303] on div "Upload" at bounding box center [629, 308] width 66 height 22
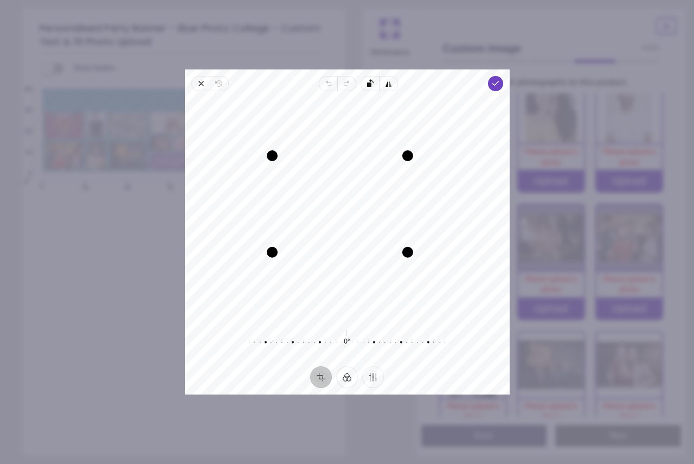
drag, startPoint x: 433, startPoint y: 264, endPoint x: 373, endPoint y: 292, distance: 66.5
click at [373, 292] on div "Recenter" at bounding box center [347, 209] width 307 height 219
drag, startPoint x: 307, startPoint y: 217, endPoint x: 247, endPoint y: 215, distance: 60.2
click at [247, 215] on div "Recenter" at bounding box center [347, 209] width 307 height 219
click at [202, 85] on icon "button" at bounding box center [201, 83] width 9 height 9
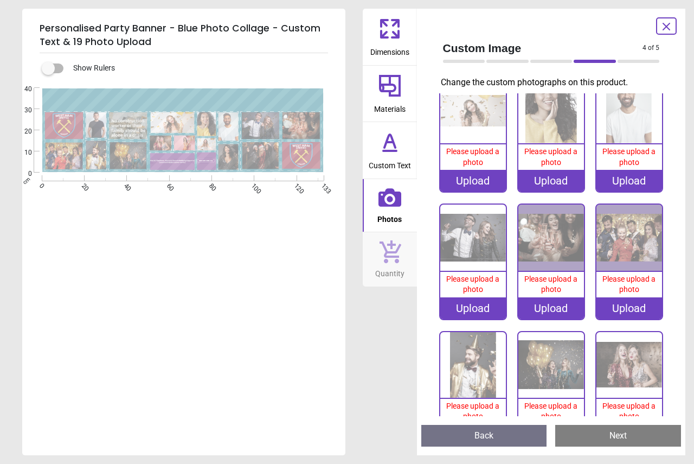
click at [60, 152] on image at bounding box center [63, 156] width 38 height 27
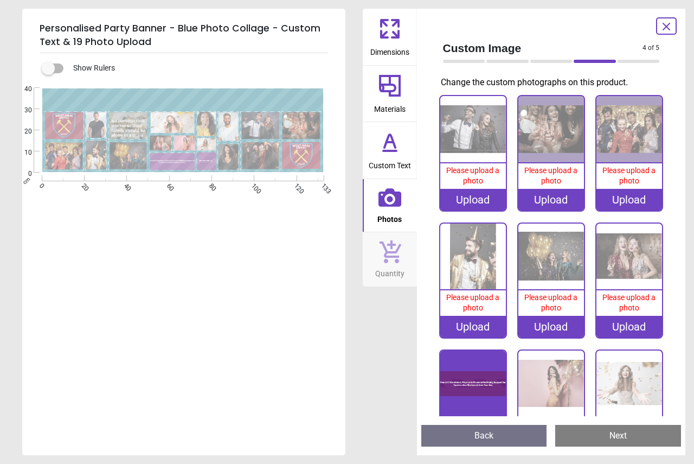
click at [634, 190] on div "Upload" at bounding box center [629, 200] width 66 height 22
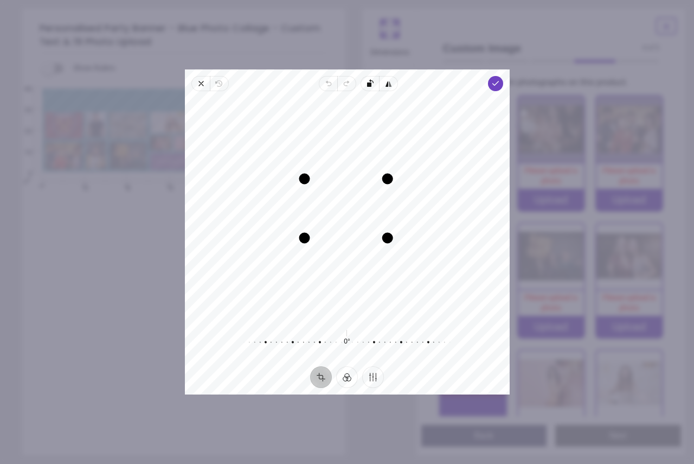
drag, startPoint x: 390, startPoint y: 237, endPoint x: 247, endPoint y: 278, distance: 149.0
click at [247, 278] on div "Recenter" at bounding box center [347, 209] width 307 height 219
click at [493, 82] on icon "button" at bounding box center [495, 83] width 9 height 9
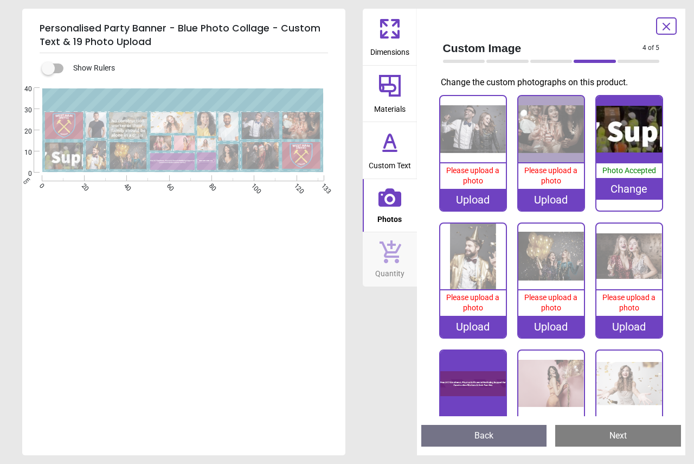
click at [296, 119] on image at bounding box center [302, 125] width 38 height 27
click at [551, 189] on div "Upload" at bounding box center [551, 200] width 66 height 22
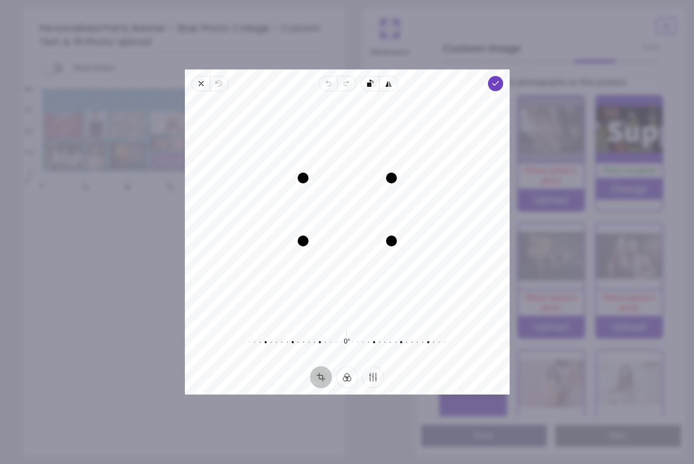
drag, startPoint x: 343, startPoint y: 224, endPoint x: 354, endPoint y: 224, distance: 10.3
click at [354, 224] on div "Recenter" at bounding box center [347, 209] width 307 height 219
drag, startPoint x: 392, startPoint y: 240, endPoint x: 400, endPoint y: 233, distance: 11.5
click at [400, 233] on div "Recenter" at bounding box center [347, 209] width 307 height 219
drag, startPoint x: 396, startPoint y: 209, endPoint x: 431, endPoint y: 208, distance: 35.3
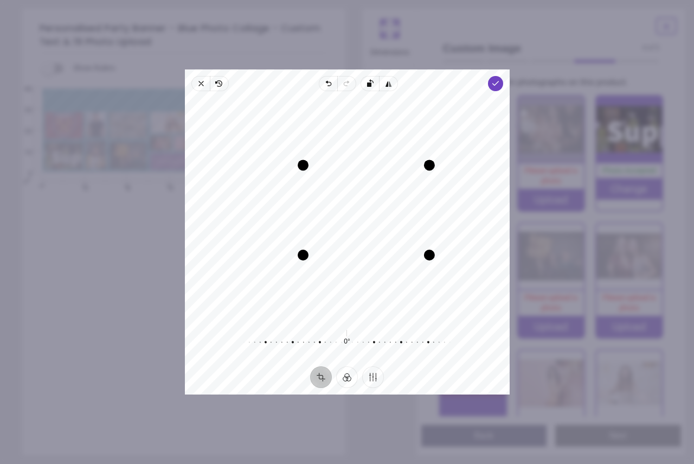
click at [431, 208] on div "Drag edge r" at bounding box center [429, 210] width 11 height 90
drag, startPoint x: 357, startPoint y: 224, endPoint x: 381, endPoint y: 224, distance: 23.9
click at [381, 224] on div "Recenter" at bounding box center [347, 209] width 307 height 219
drag, startPoint x: 306, startPoint y: 253, endPoint x: 313, endPoint y: 240, distance: 15.3
click at [313, 242] on div "Drag corner bl" at bounding box center [314, 247] width 11 height 11
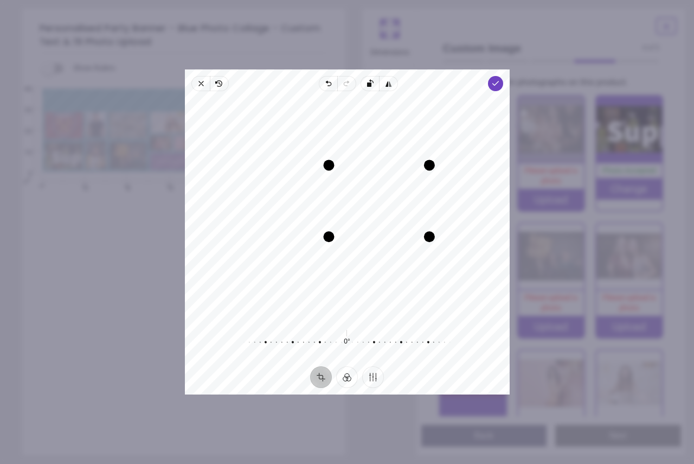
drag, startPoint x: 310, startPoint y: 251, endPoint x: 320, endPoint y: 233, distance: 20.2
click at [323, 233] on div "Drag corner bl" at bounding box center [328, 236] width 11 height 11
click at [351, 345] on div at bounding box center [343, 342] width 208 height 30
click at [204, 86] on icon "button" at bounding box center [201, 83] width 9 height 9
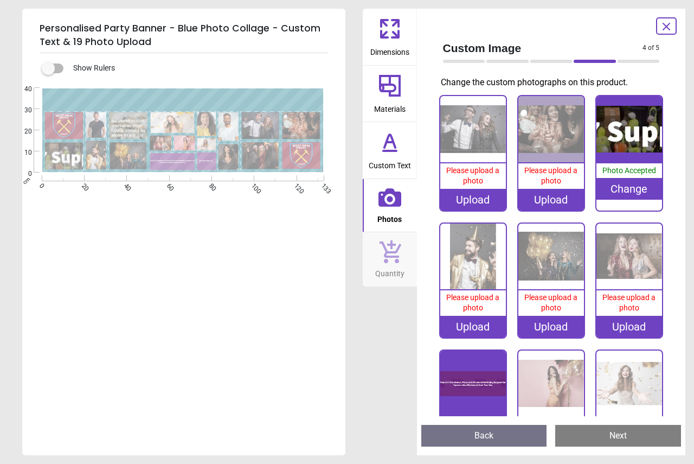
click at [304, 120] on image at bounding box center [302, 125] width 38 height 27
click at [547, 189] on div "Upload" at bounding box center [551, 200] width 66 height 22
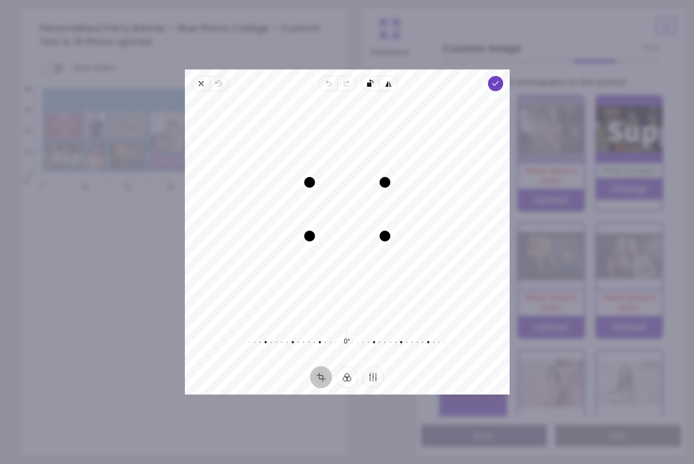
drag, startPoint x: 328, startPoint y: 220, endPoint x: 339, endPoint y: 216, distance: 11.8
click at [339, 216] on div "Recenter" at bounding box center [347, 209] width 307 height 219
drag, startPoint x: 386, startPoint y: 214, endPoint x: 499, endPoint y: 216, distance: 112.8
click at [499, 216] on div "Drag edge r" at bounding box center [497, 209] width 11 height 134
drag, startPoint x: 393, startPoint y: 228, endPoint x: 426, endPoint y: 223, distance: 32.9
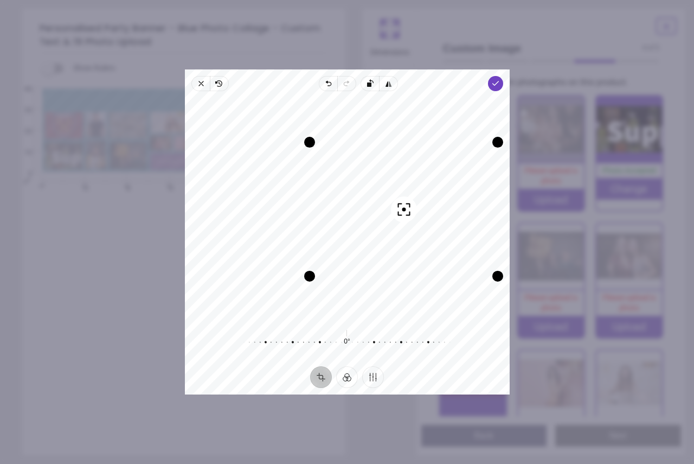
click at [426, 223] on div "Recenter" at bounding box center [347, 209] width 307 height 219
click at [202, 84] on icon "button" at bounding box center [201, 83] width 9 height 9
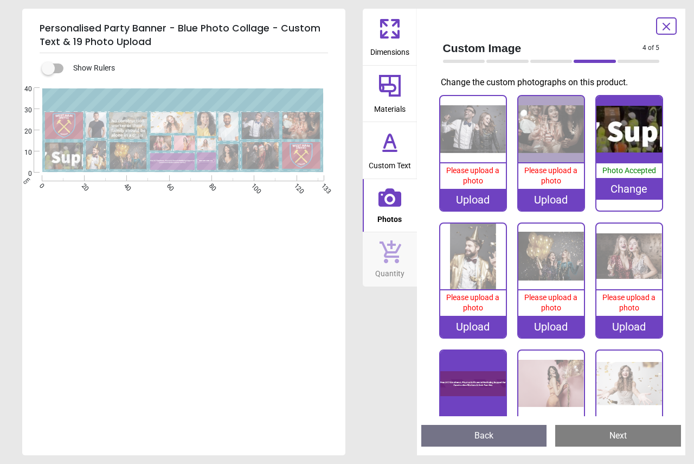
click at [296, 123] on image at bounding box center [302, 125] width 38 height 27
click at [67, 151] on image at bounding box center [63, 156] width 38 height 27
click at [139, 100] on div "Created with Snap" at bounding box center [182, 130] width 321 height 85
